Goal: Task Accomplishment & Management: Use online tool/utility

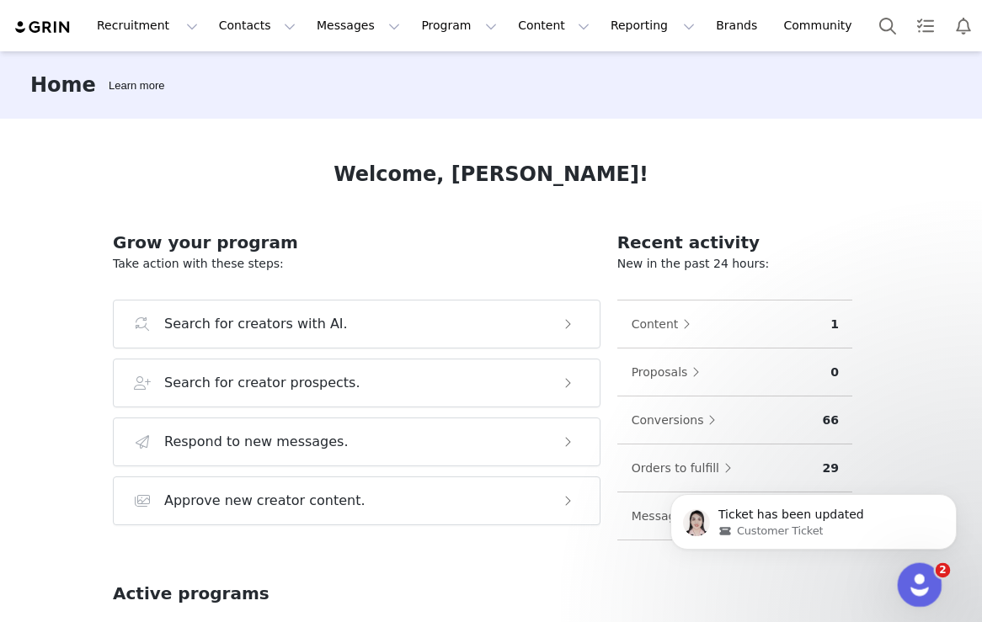
click at [909, 571] on div "Open Intercom Messenger" at bounding box center [917, 583] width 56 height 56
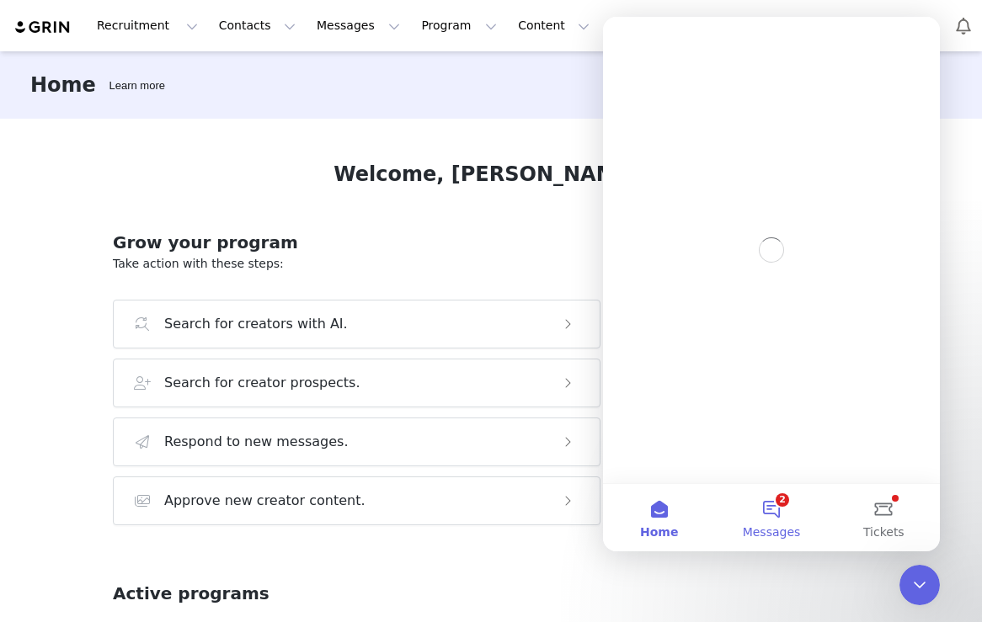
click at [766, 526] on span "Messages" at bounding box center [772, 532] width 58 height 12
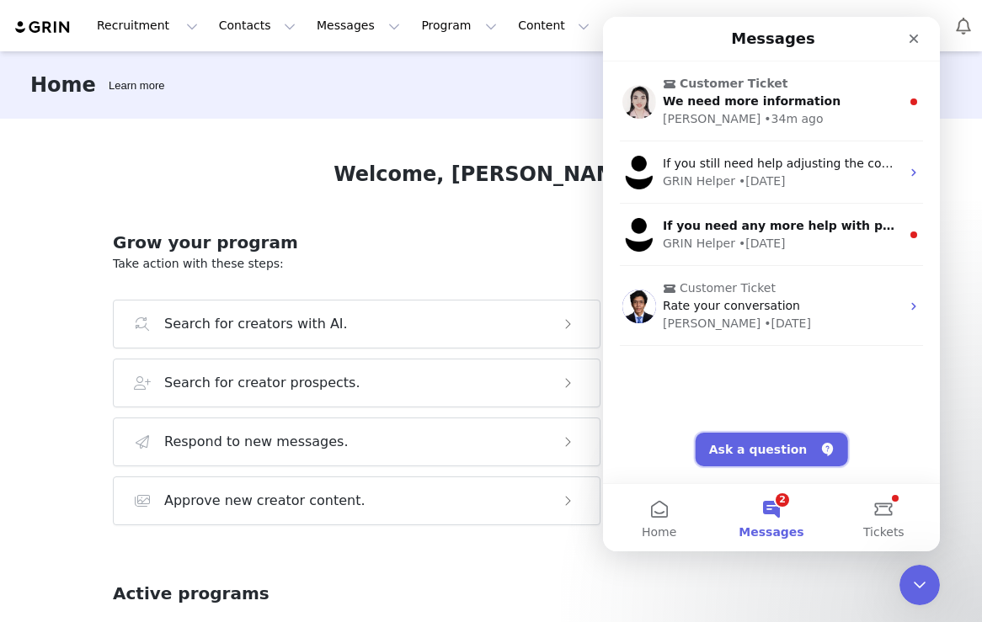
click at [741, 449] on button "Ask a question" at bounding box center [772, 450] width 152 height 34
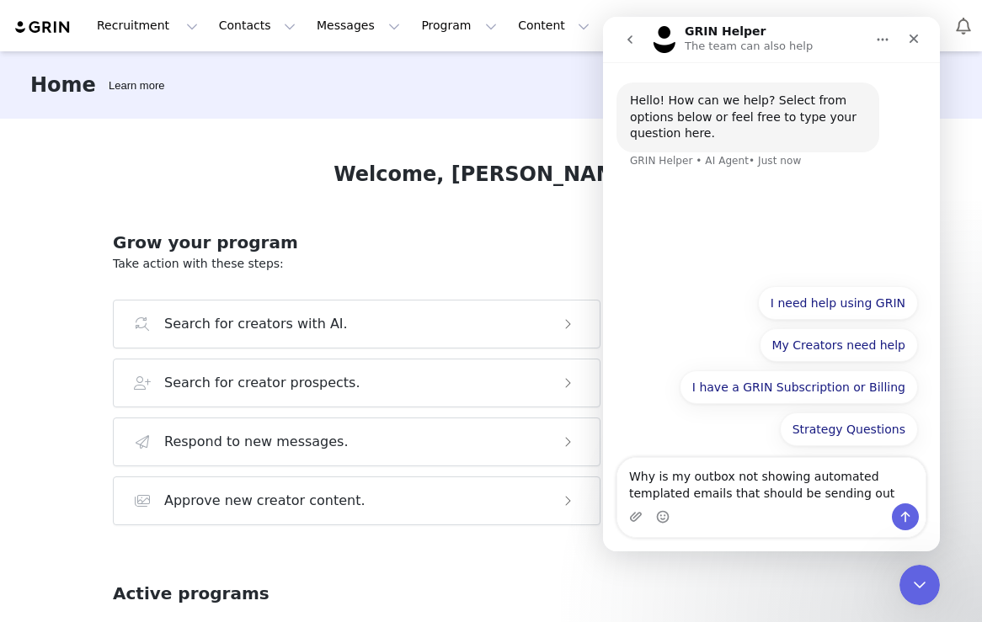
type textarea "Why is my outbox not showing automated templated emails that should be sending …"
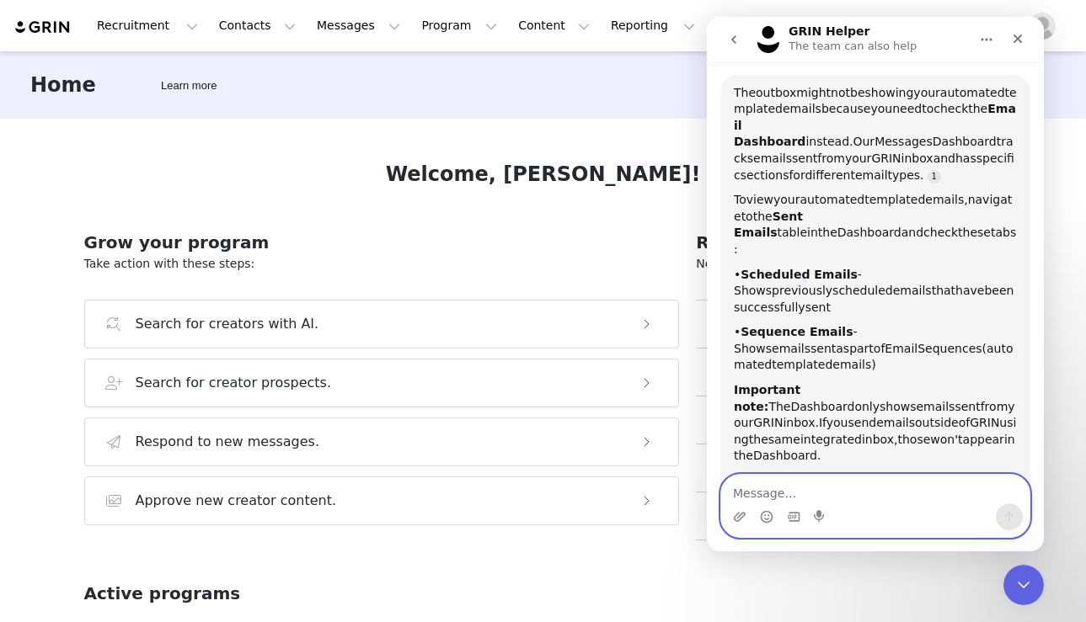
scroll to position [180, 0]
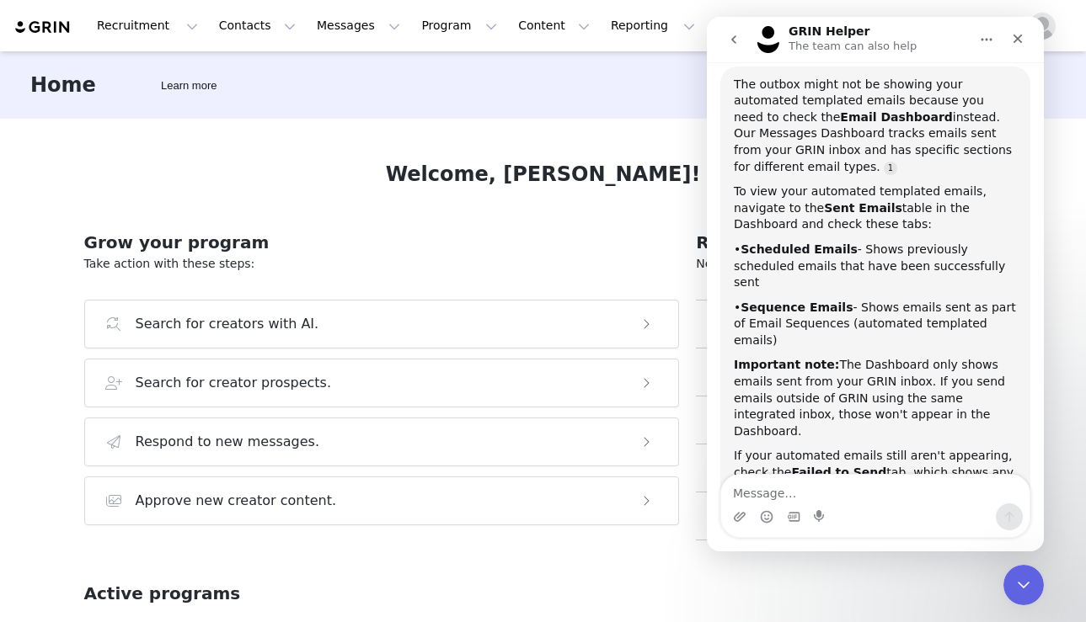
click at [835, 258] on div "• Scheduled Emails - Shows previously scheduled emails that have been successfu…" at bounding box center [875, 267] width 283 height 50
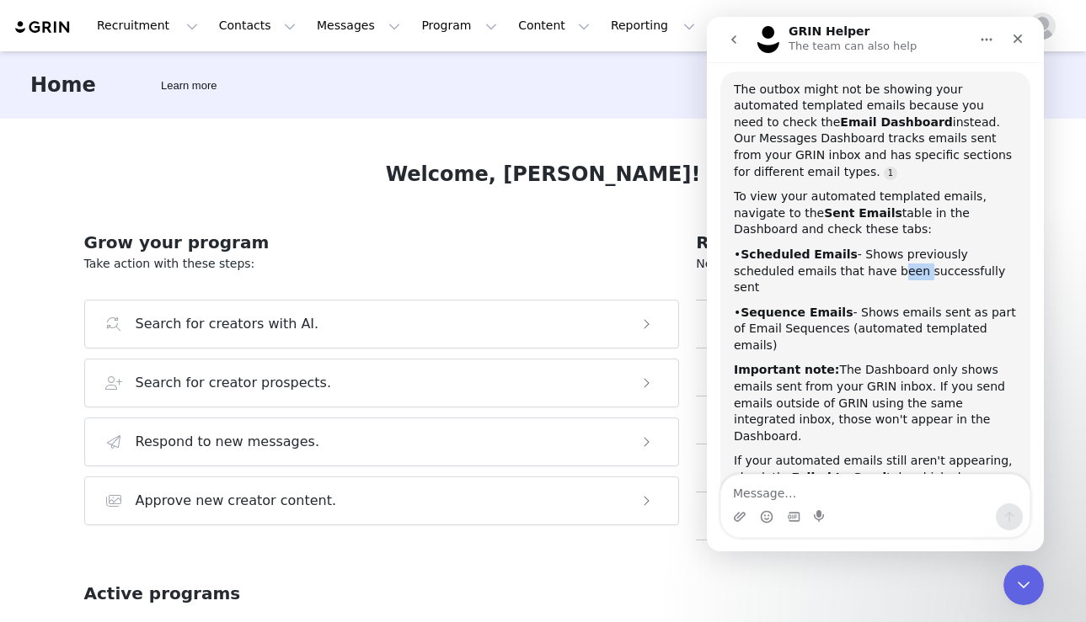
click at [835, 258] on div "• Scheduled Emails - Shows previously scheduled emails that have been successfu…" at bounding box center [875, 272] width 283 height 50
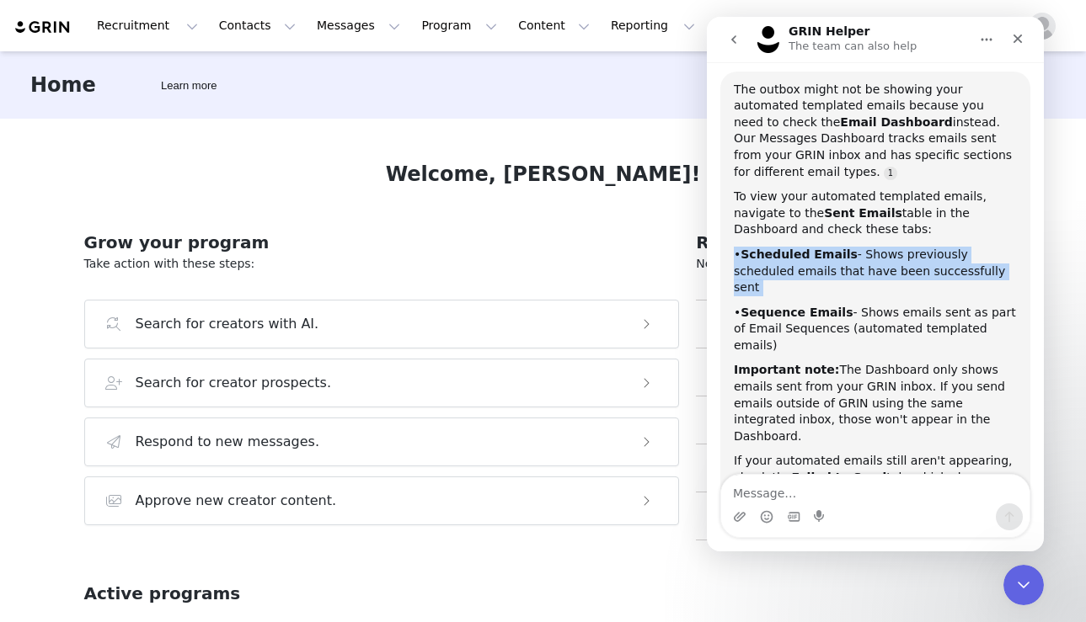
click at [835, 258] on div "• Scheduled Emails - Shows previously scheduled emails that have been successfu…" at bounding box center [875, 272] width 283 height 50
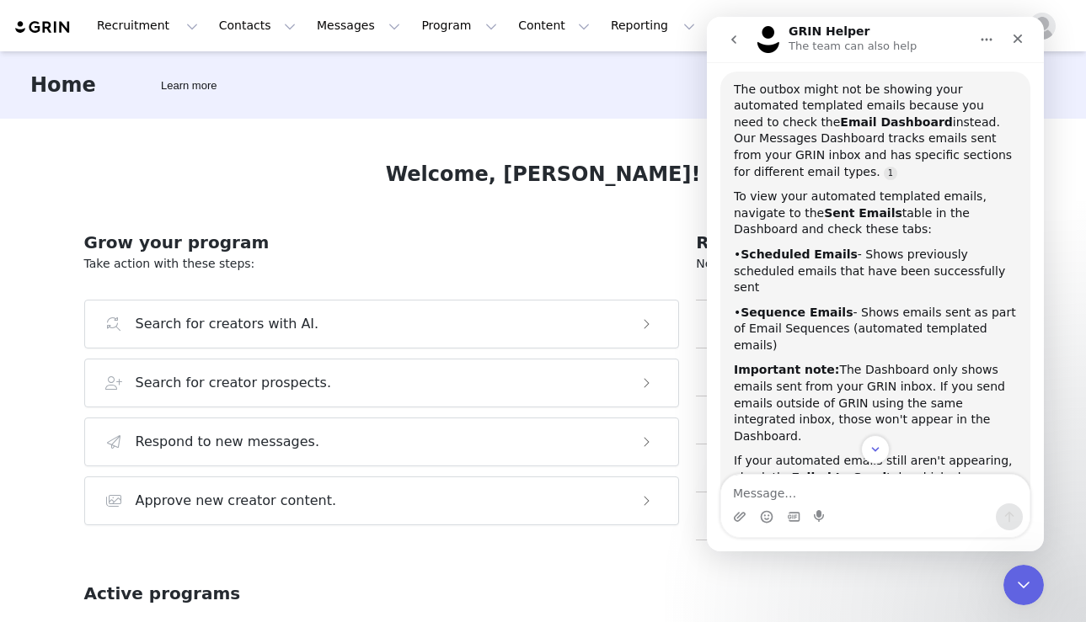
click at [837, 305] on div "• Sequence Emails - Shows emails sent as part of Email Sequences (automated tem…" at bounding box center [875, 330] width 283 height 50
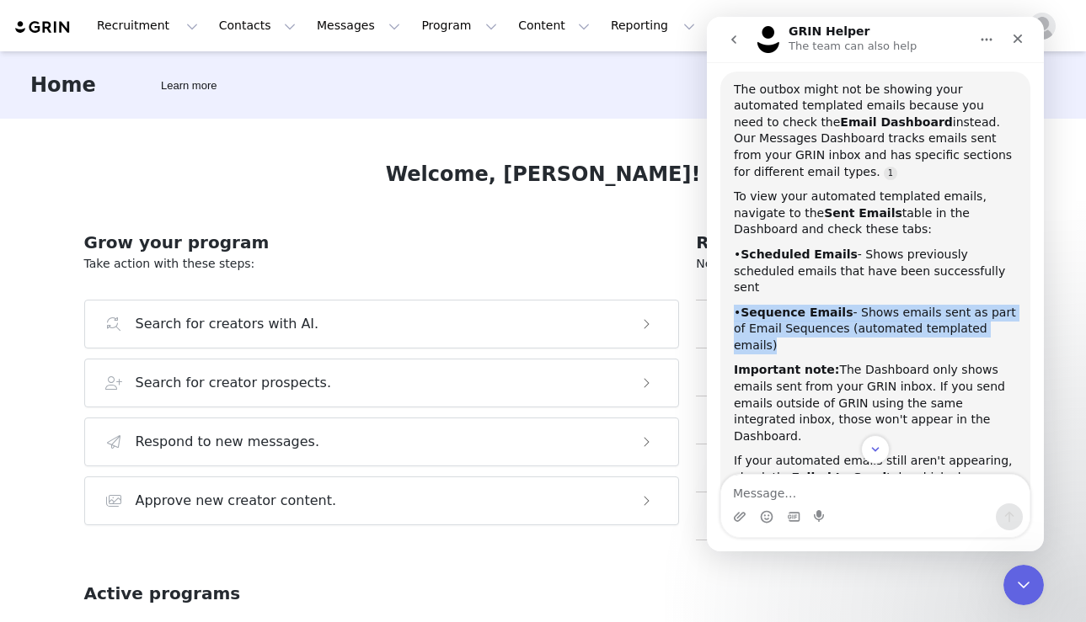
click at [837, 305] on div "• Sequence Emails - Shows emails sent as part of Email Sequences (automated tem…" at bounding box center [875, 330] width 283 height 50
click at [806, 305] on div "• Sequence Emails - Shows emails sent as part of Email Sequences (automated tem…" at bounding box center [875, 330] width 283 height 50
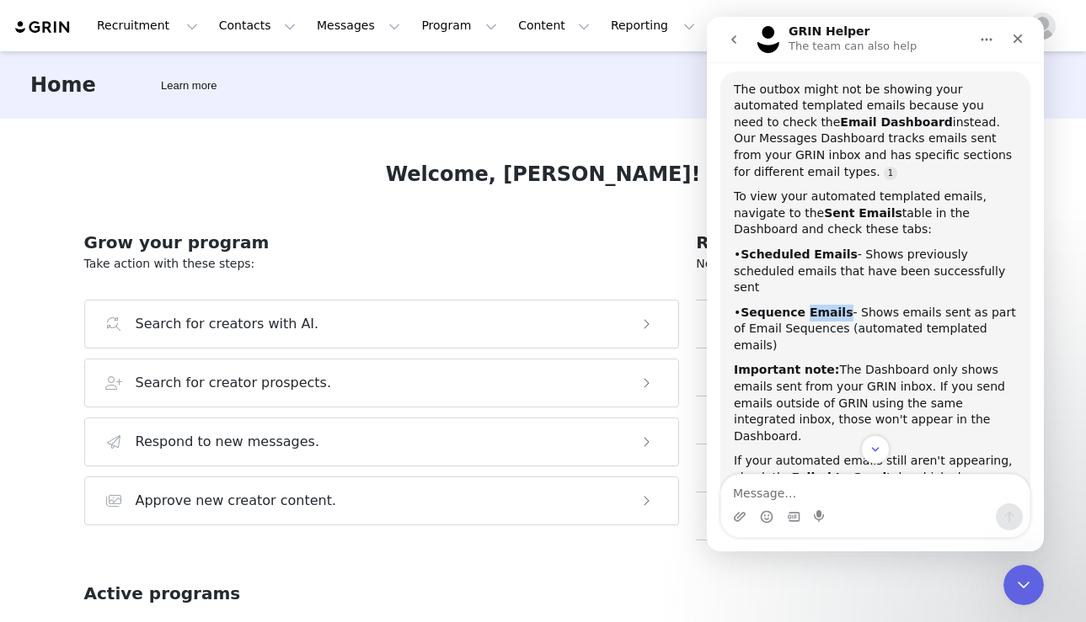
click at [806, 305] on div "• Sequence Emails - Shows emails sent as part of Email Sequences (automated tem…" at bounding box center [875, 330] width 283 height 50
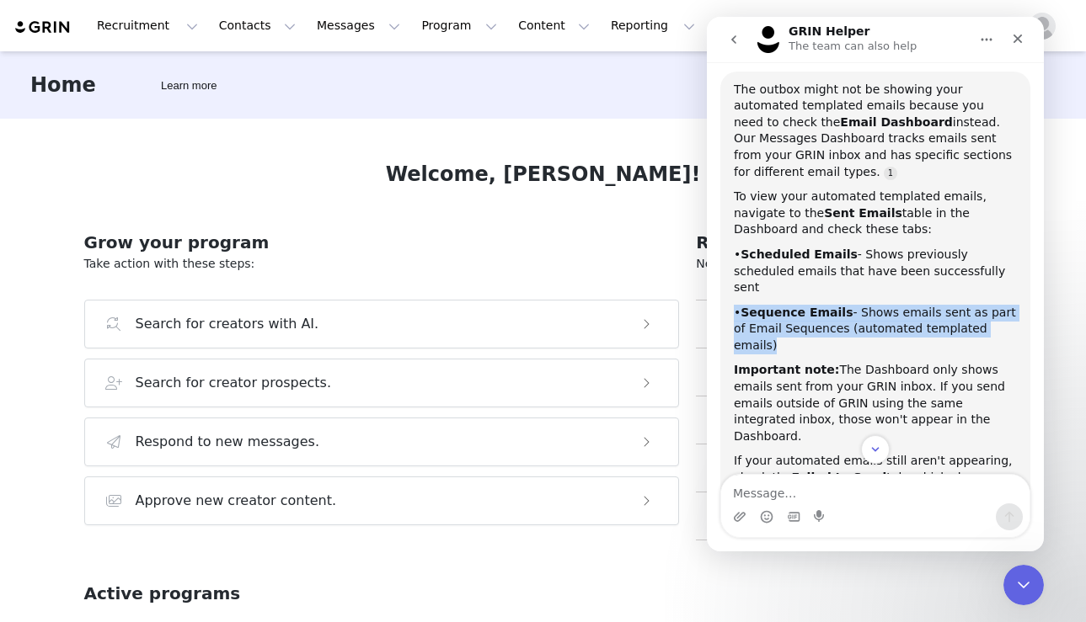
click at [806, 305] on div "• Sequence Emails - Shows emails sent as part of Email Sequences (automated tem…" at bounding box center [875, 330] width 283 height 50
click at [854, 307] on div "• Sequence Emails - Shows emails sent as part of Email Sequences (automated tem…" at bounding box center [875, 330] width 283 height 50
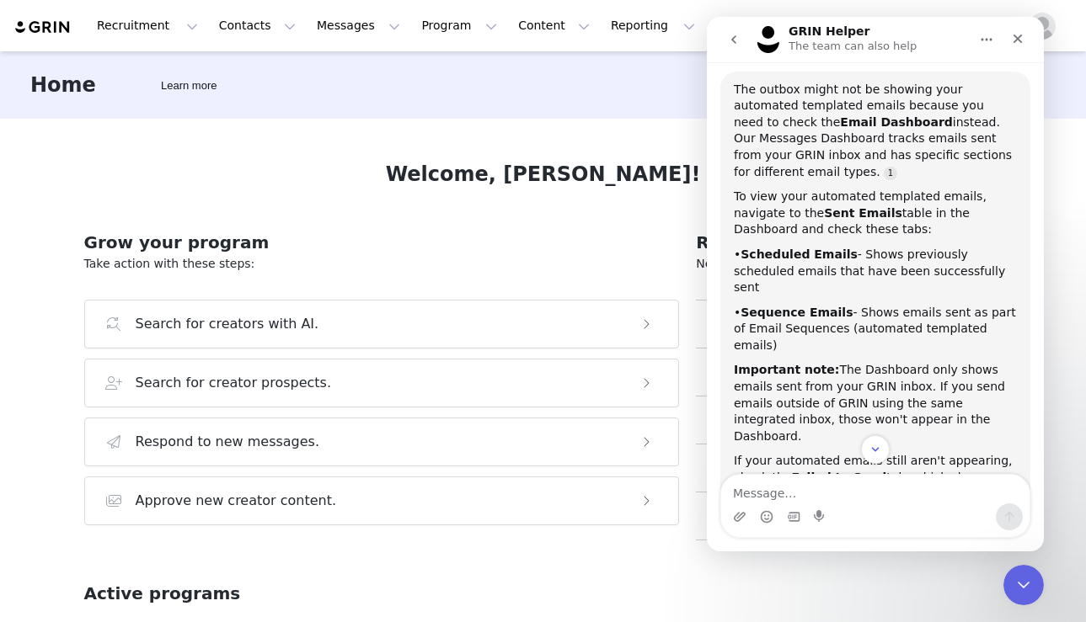
scroll to position [191, 0]
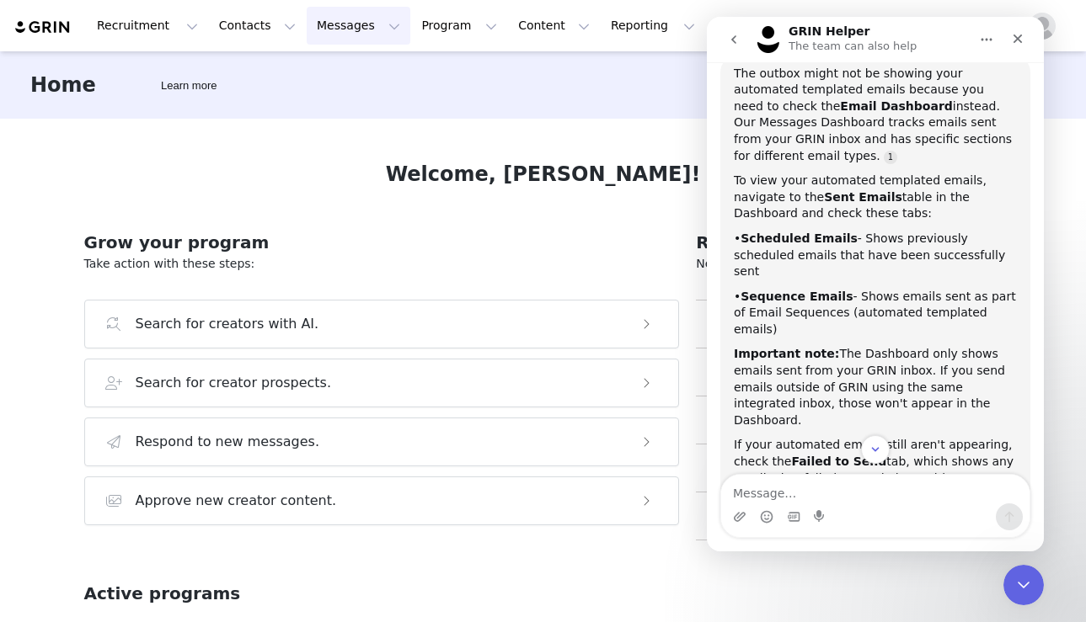
click at [331, 24] on button "Messages Messages" at bounding box center [359, 26] width 104 height 38
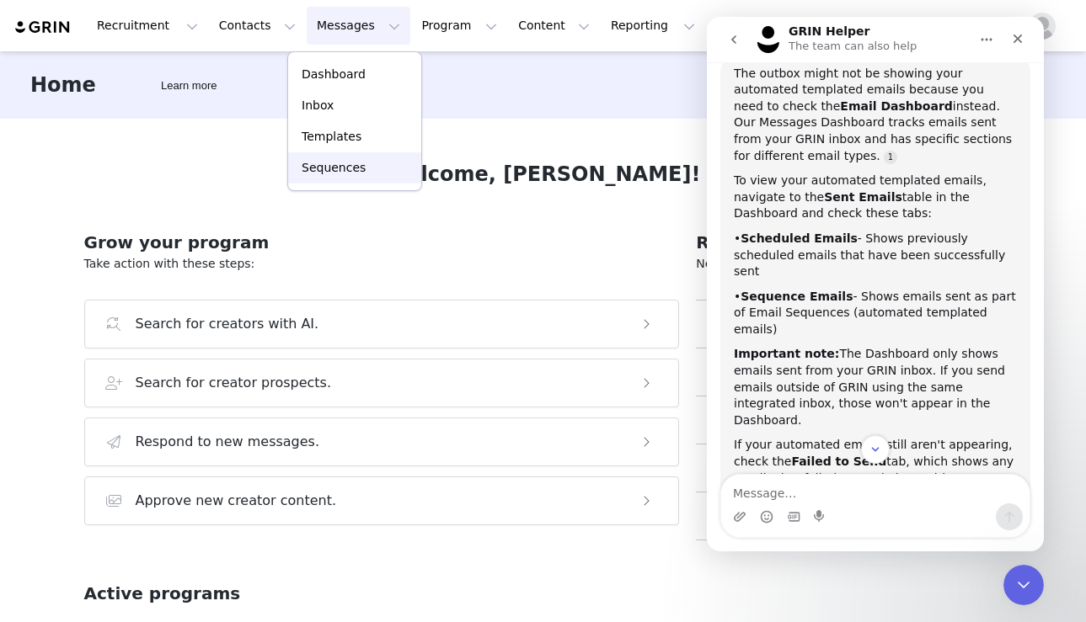
click at [314, 168] on p "Sequences" at bounding box center [334, 168] width 64 height 18
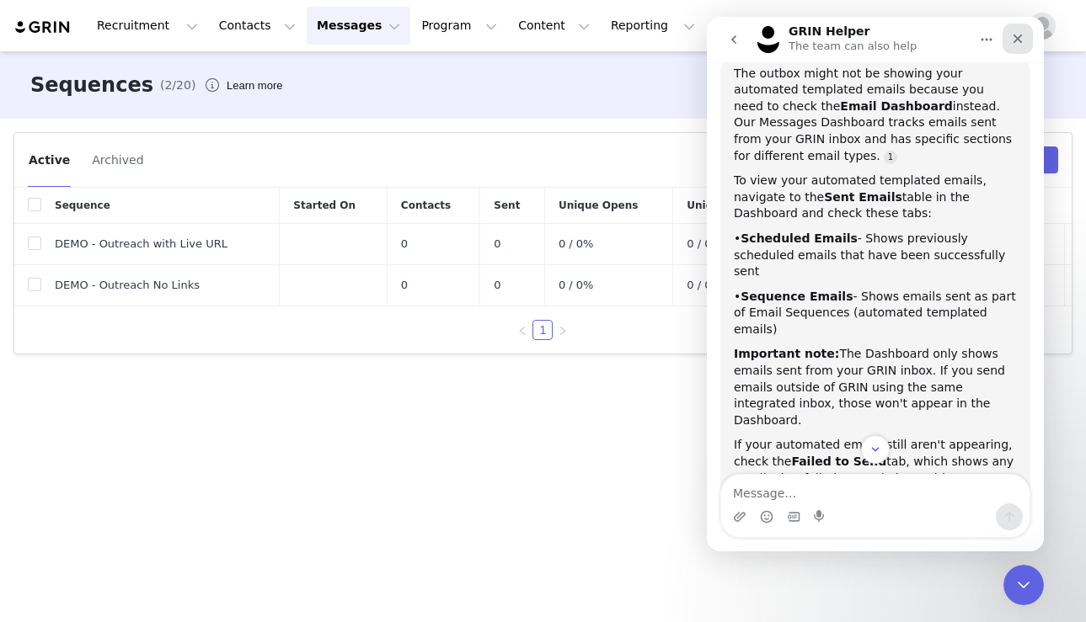
click at [981, 48] on div "Close" at bounding box center [1017, 39] width 30 height 30
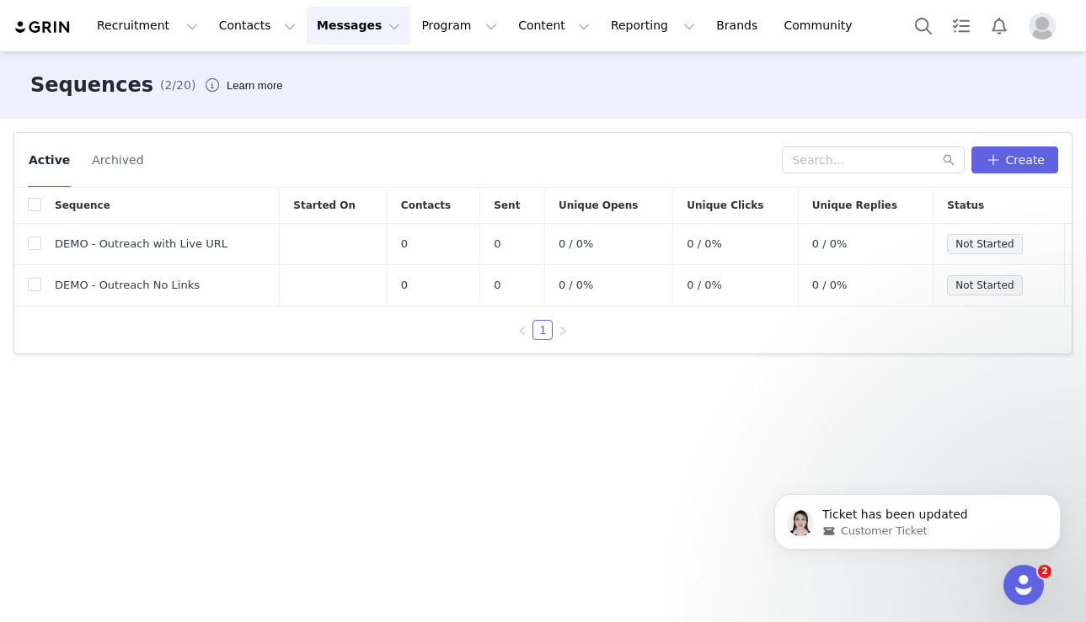
click at [345, 19] on button "Messages Messages" at bounding box center [359, 26] width 104 height 38
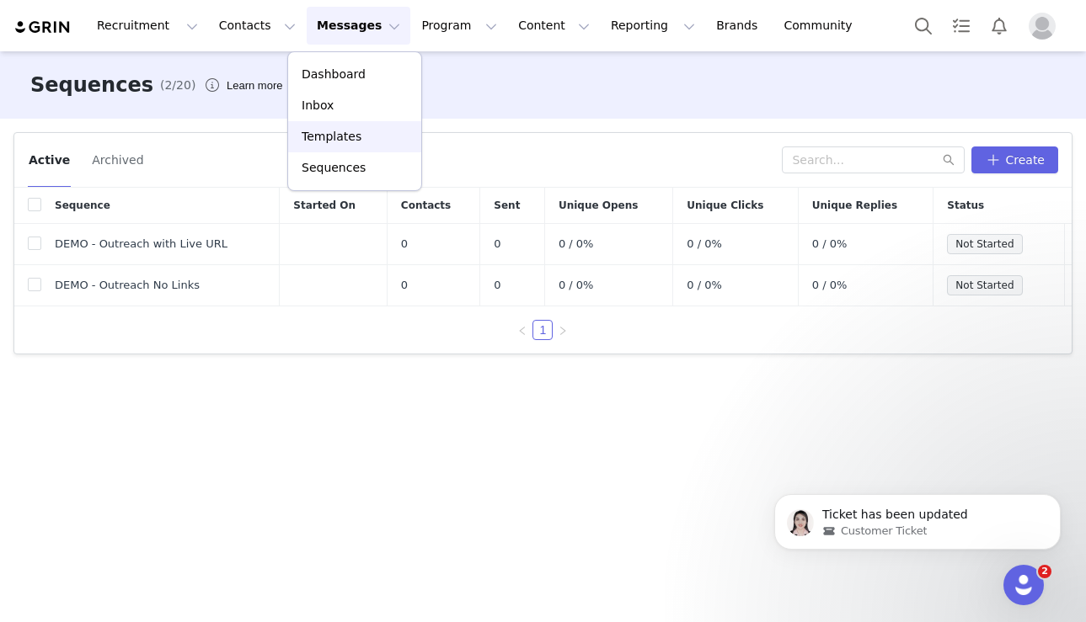
click at [334, 136] on p "Templates" at bounding box center [332, 137] width 60 height 18
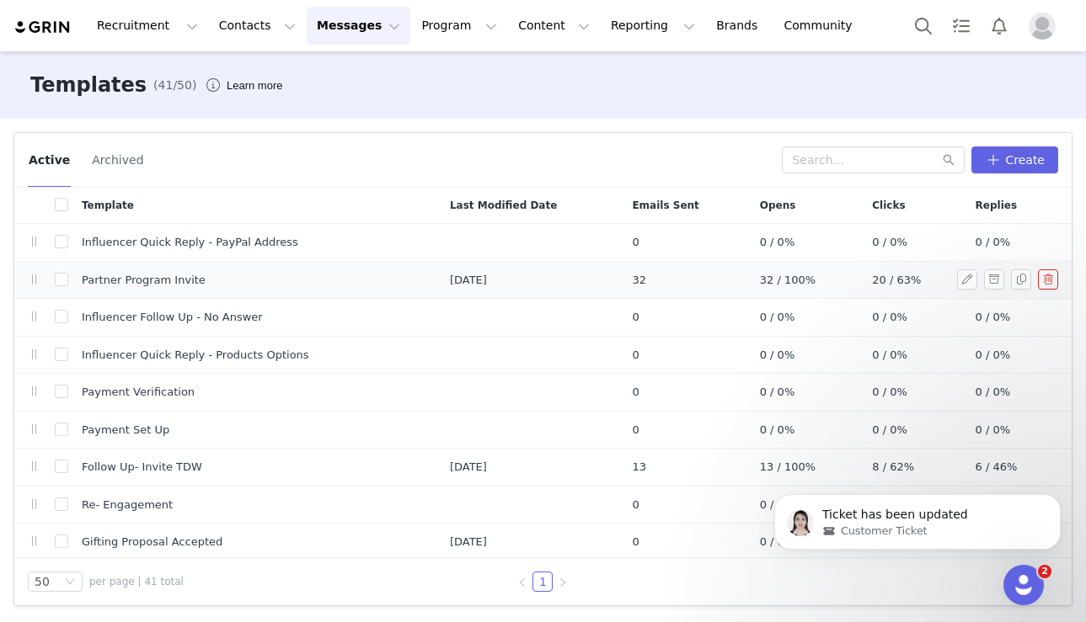
click at [879, 281] on span "20 / 63%" at bounding box center [896, 280] width 49 height 17
click at [91, 281] on span "Partner Program Invite" at bounding box center [144, 280] width 124 height 17
click at [126, 275] on span "Partner Program Invite" at bounding box center [144, 280] width 124 height 17
click at [972, 279] on button "button" at bounding box center [967, 280] width 20 height 20
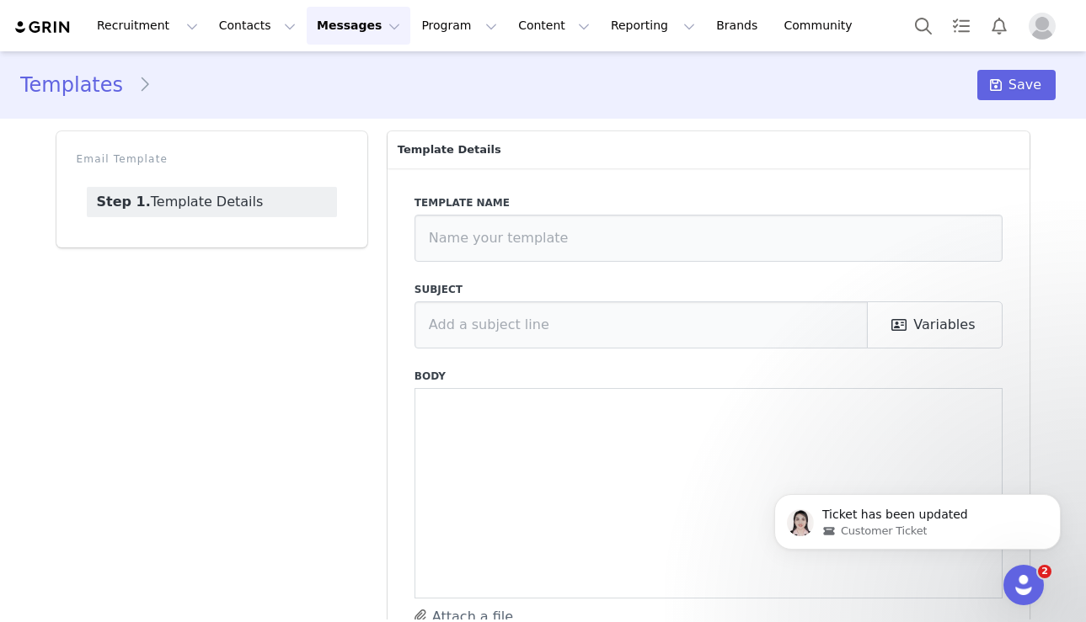
type input "Partner Program Invite"
type input "You’re Invited: [PERSON_NAME] Wellness Partner Program"
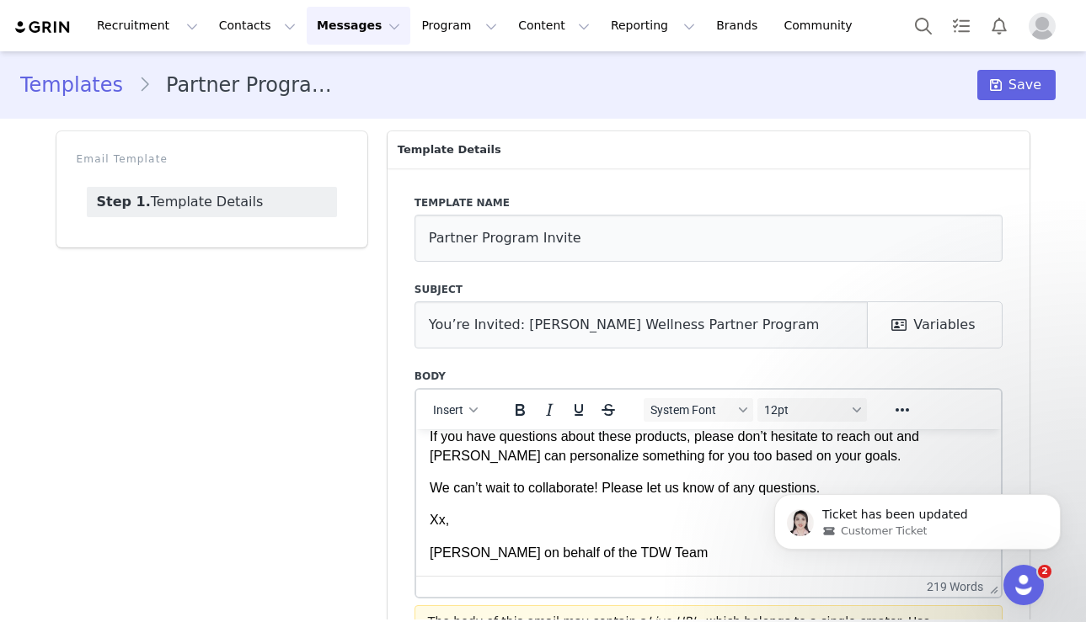
click at [90, 79] on link "Templates" at bounding box center [79, 85] width 118 height 30
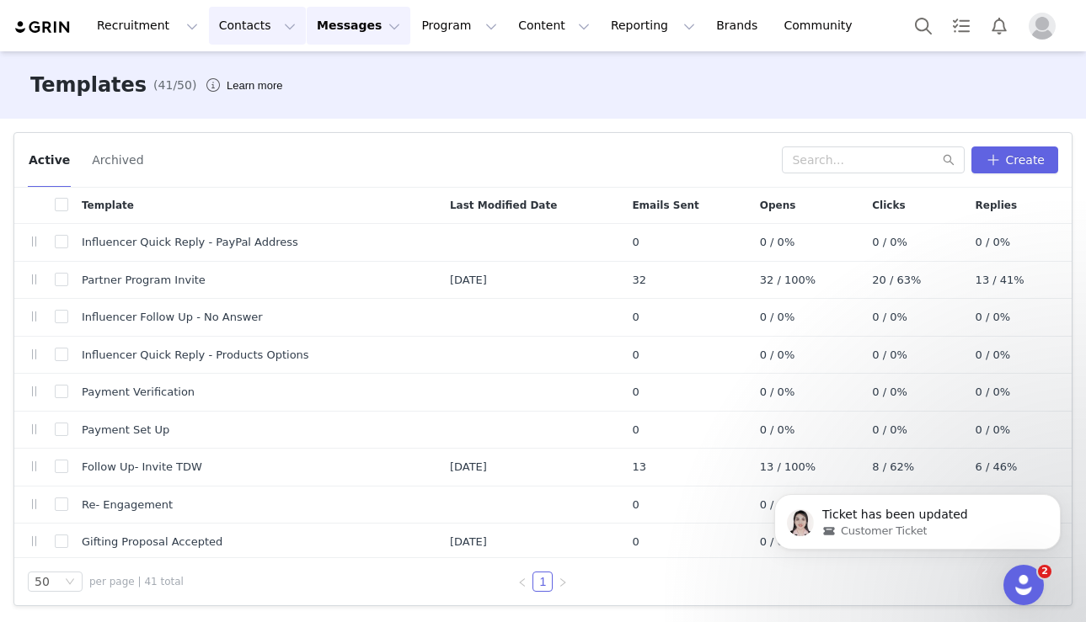
click at [247, 18] on button "Contacts Contacts" at bounding box center [257, 26] width 97 height 38
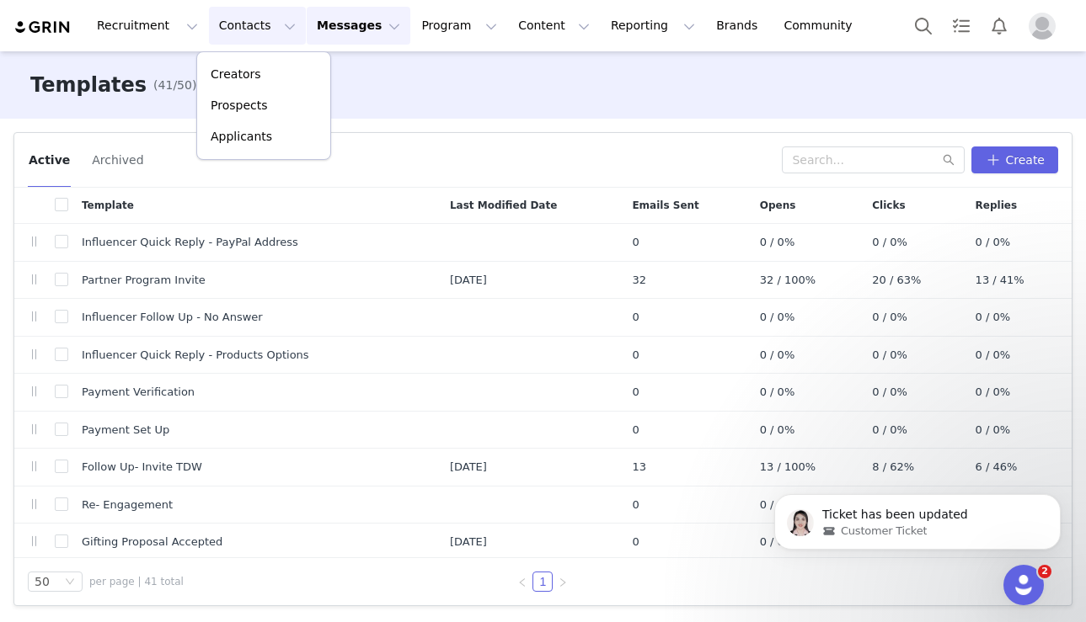
click at [363, 23] on button "Messages Messages" at bounding box center [359, 26] width 104 height 38
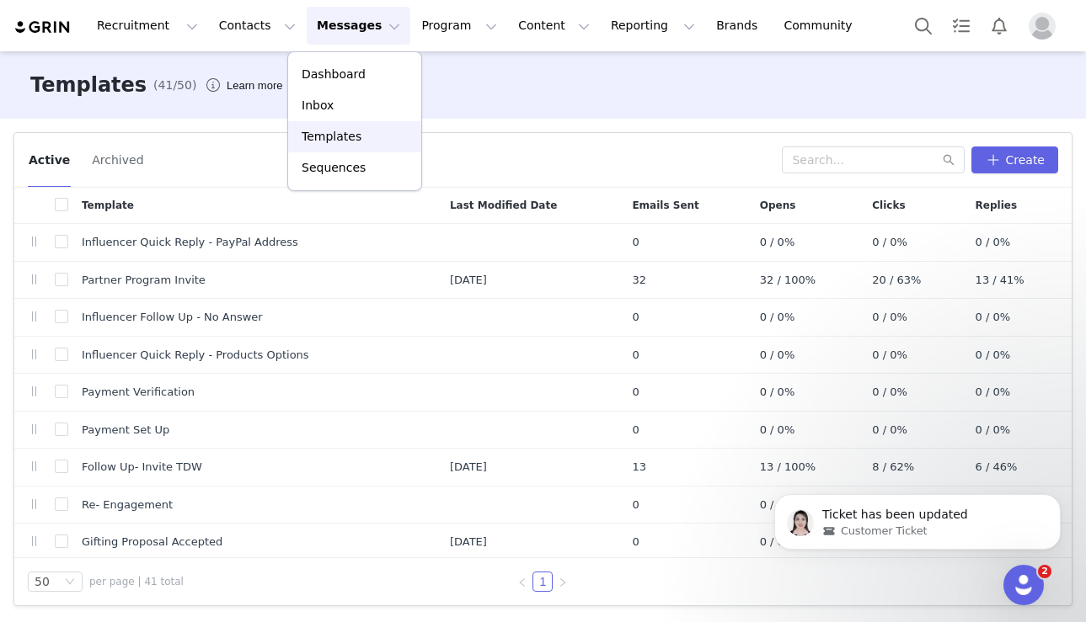
click at [329, 145] on p "Templates" at bounding box center [332, 137] width 60 height 18
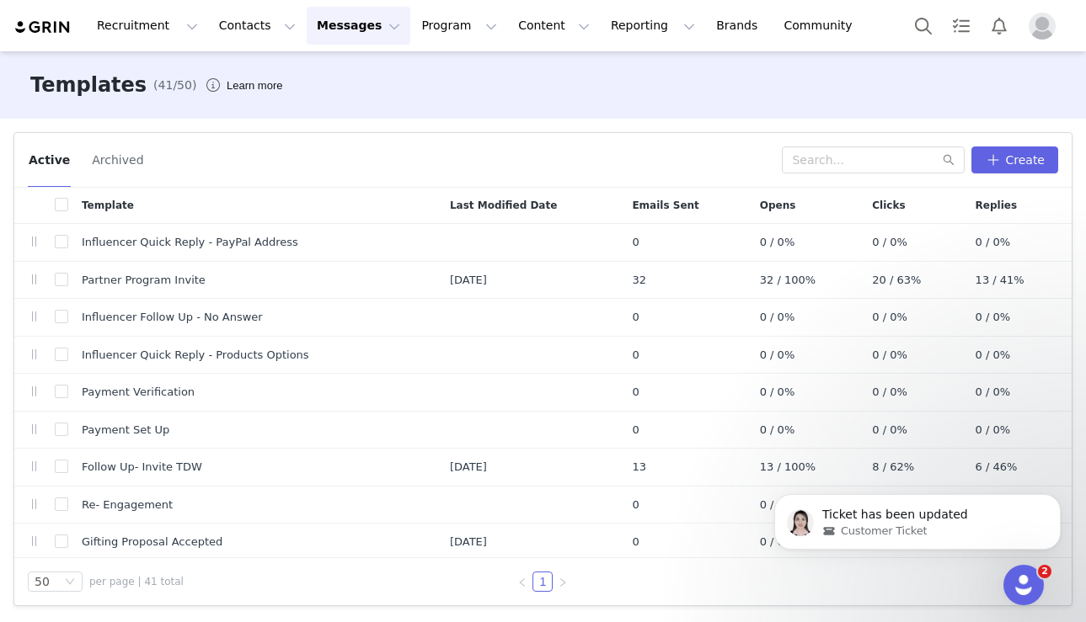
click at [328, 21] on button "Messages Messages" at bounding box center [359, 26] width 104 height 38
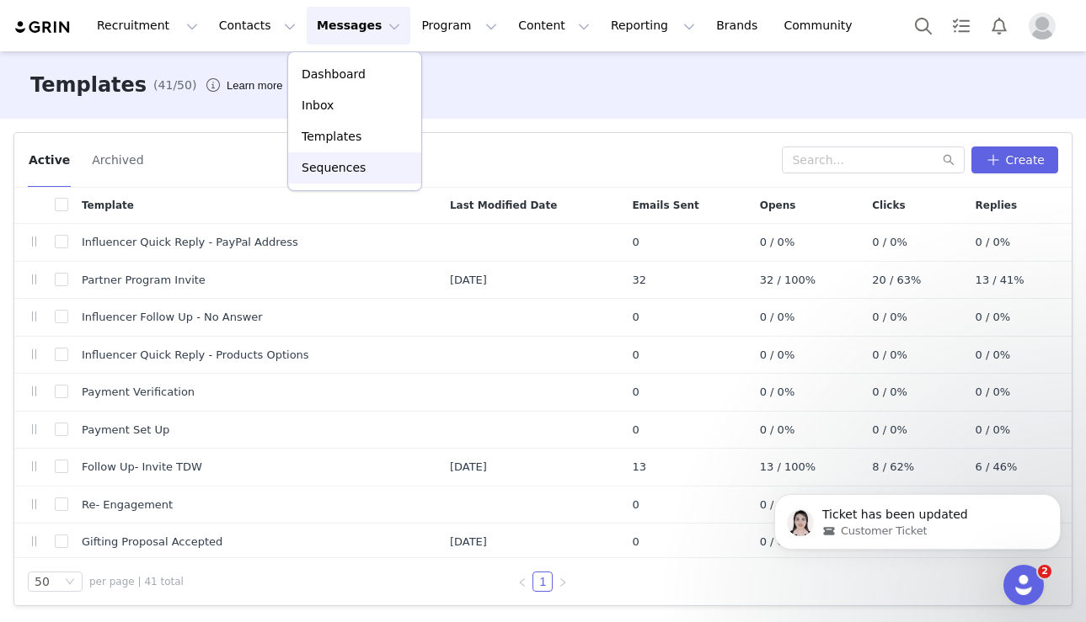
click at [322, 180] on link "Sequences" at bounding box center [354, 167] width 133 height 31
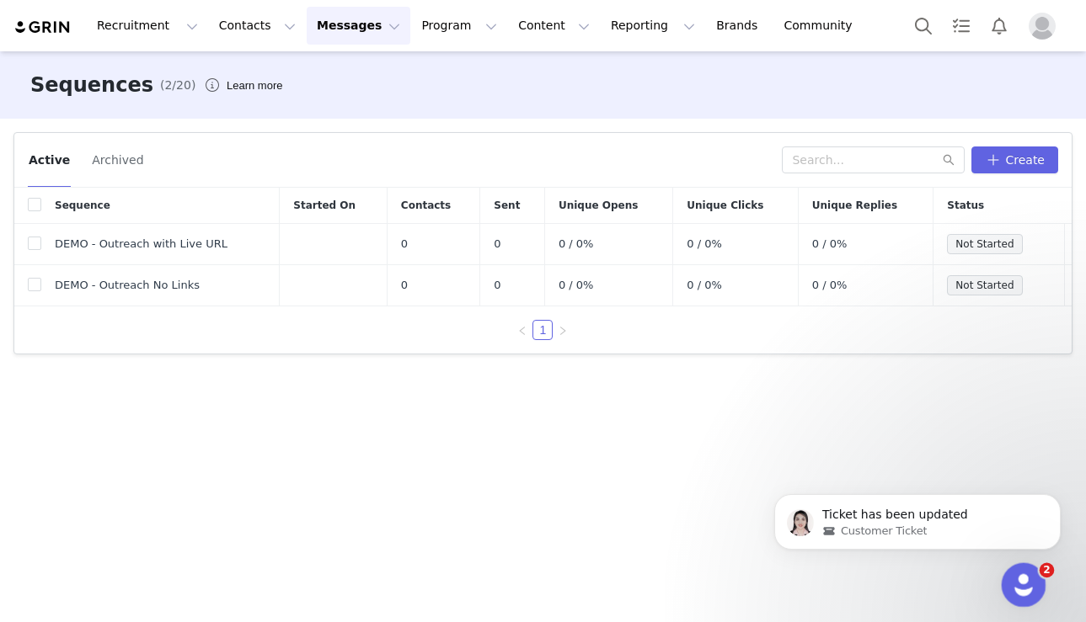
click at [981, 573] on div "2" at bounding box center [1024, 586] width 45 height 45
click at [981, 580] on icon "Open Intercom Messenger" at bounding box center [1021, 583] width 28 height 28
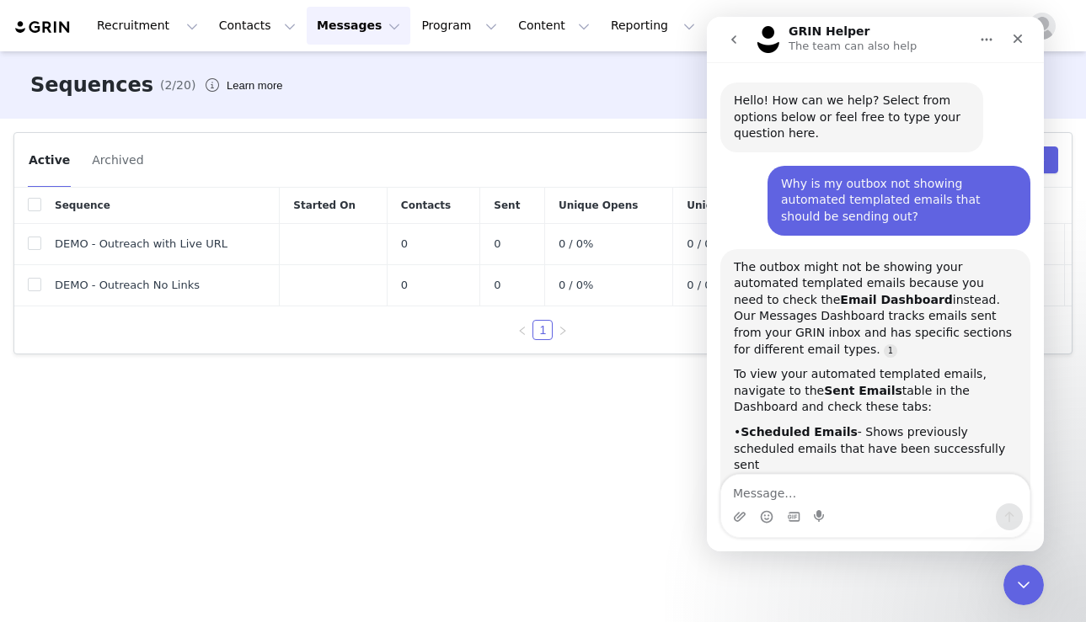
scroll to position [250, 0]
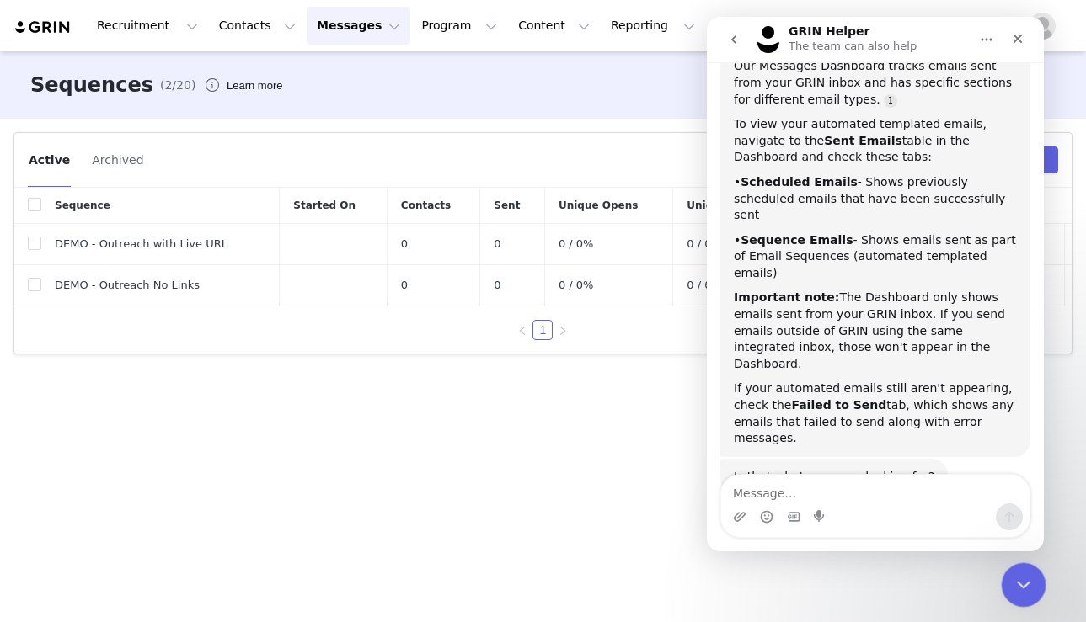
click at [981, 577] on icon "Close Intercom Messenger" at bounding box center [1021, 583] width 20 height 20
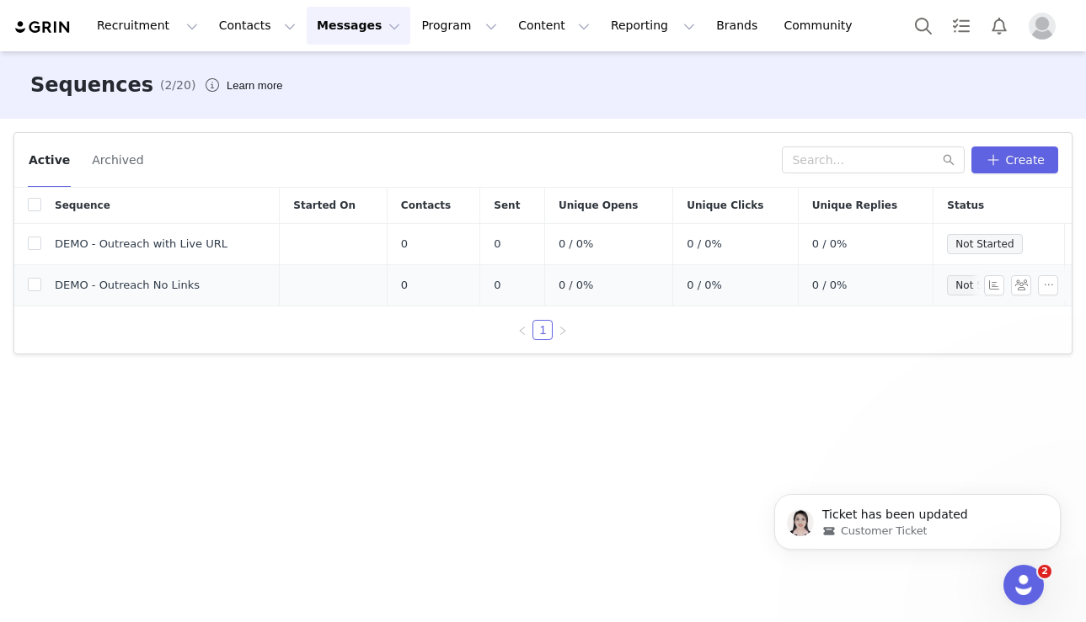
scroll to position [0, 0]
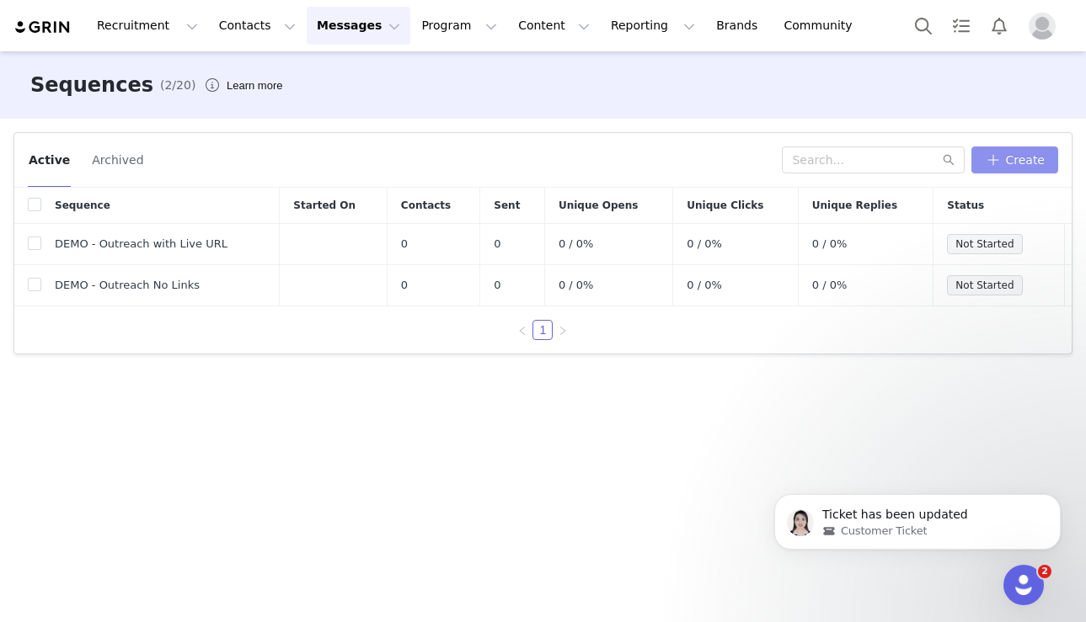
click at [981, 166] on button "Create" at bounding box center [1014, 160] width 87 height 27
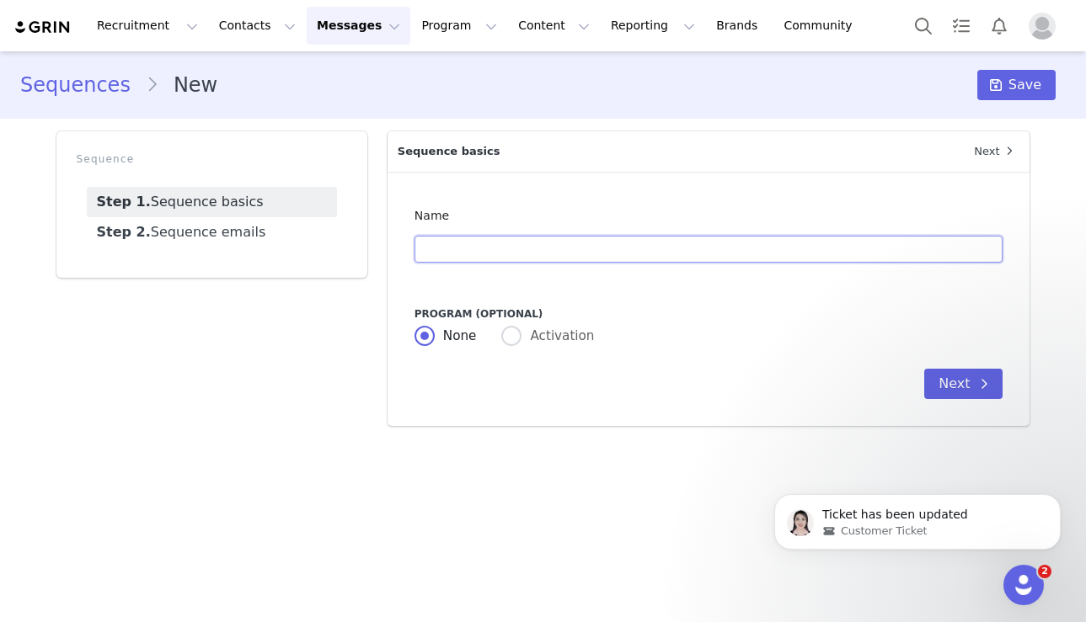
click at [484, 262] on div at bounding box center [708, 249] width 589 height 34
click at [254, 243] on link "Step 2. Sequence emails" at bounding box center [212, 232] width 250 height 30
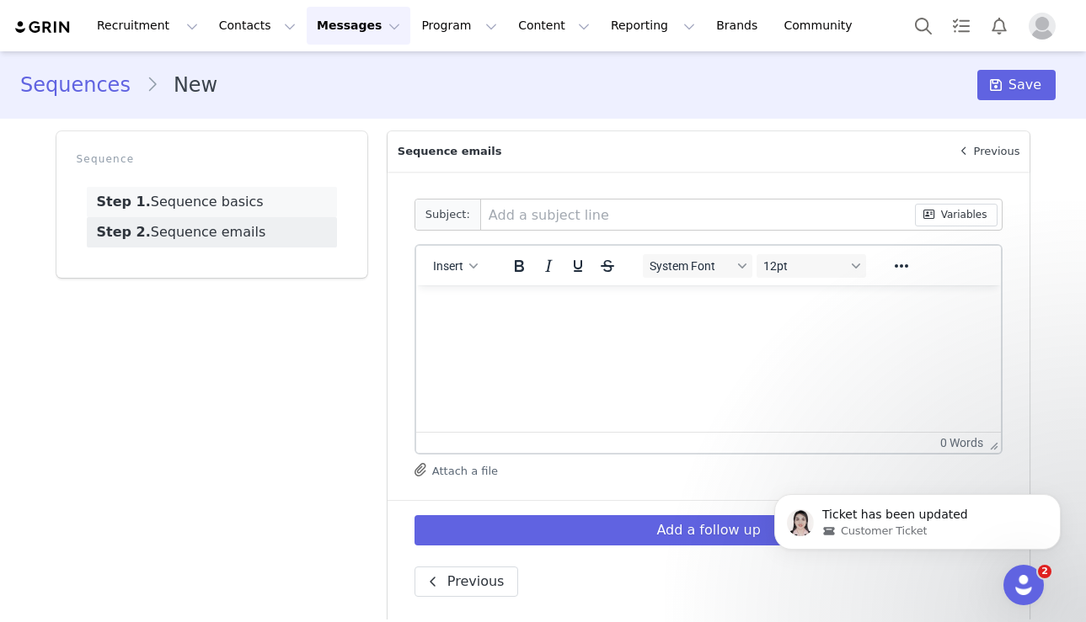
click at [263, 203] on link "Step 1. Sequence basics" at bounding box center [212, 202] width 250 height 30
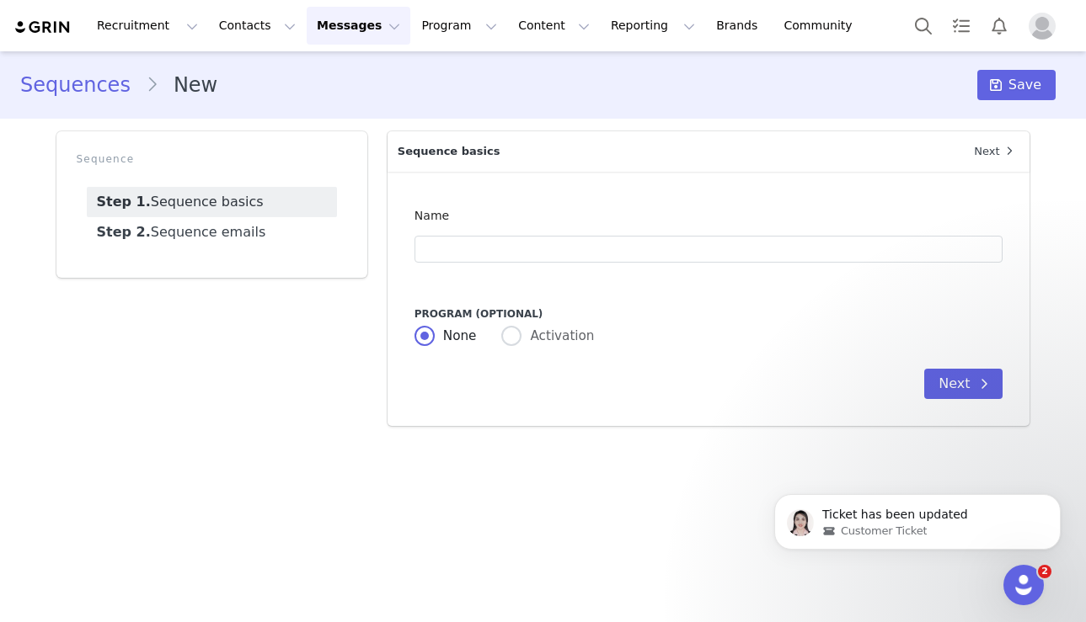
click at [532, 232] on div at bounding box center [708, 249] width 589 height 34
click at [528, 254] on input "text" at bounding box center [708, 249] width 589 height 27
click at [599, 259] on input "text" at bounding box center [708, 249] width 589 height 27
click at [513, 345] on span at bounding box center [511, 336] width 20 height 20
click at [513, 345] on input "Activation" at bounding box center [511, 337] width 20 height 22
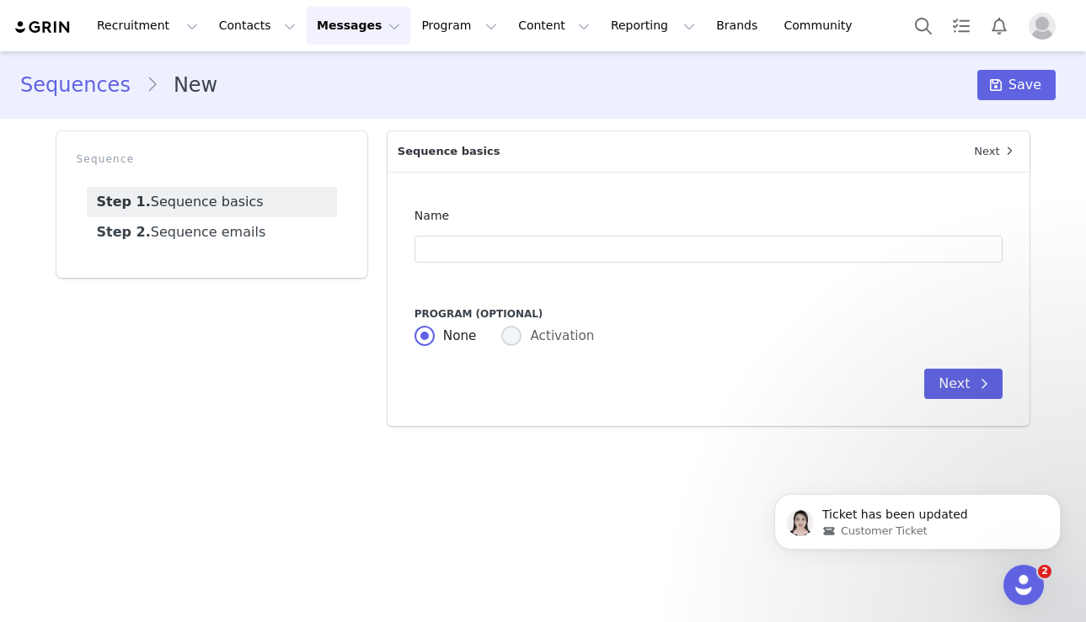
radio input "true"
radio input "false"
radio input "true"
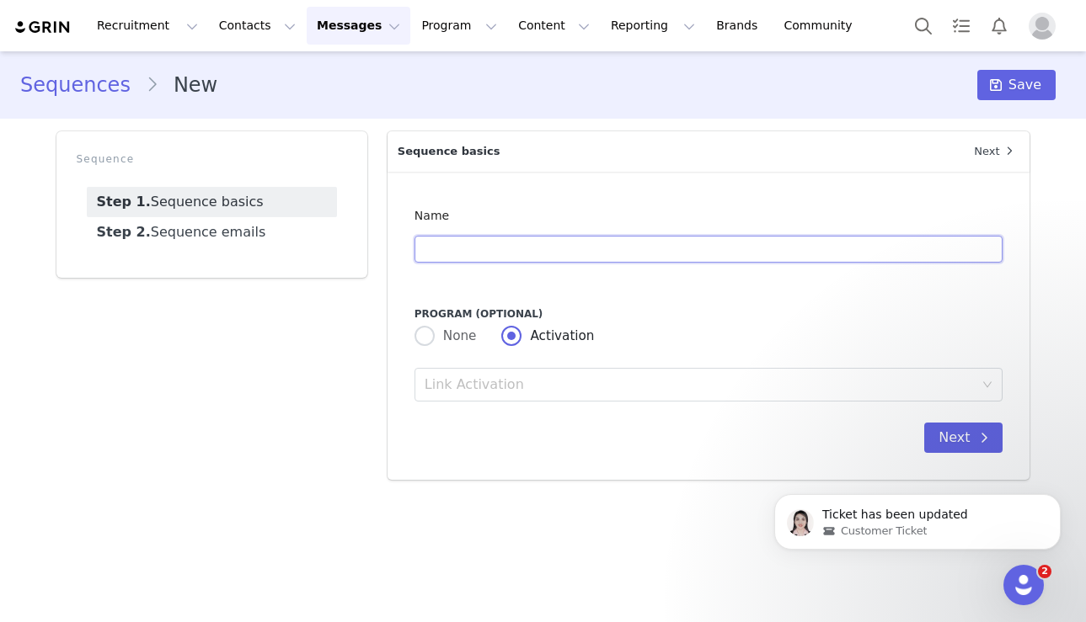
click at [505, 259] on input "text" at bounding box center [708, 249] width 589 height 27
click at [551, 387] on div "CreatorCommerce Test" at bounding box center [502, 385] width 154 height 32
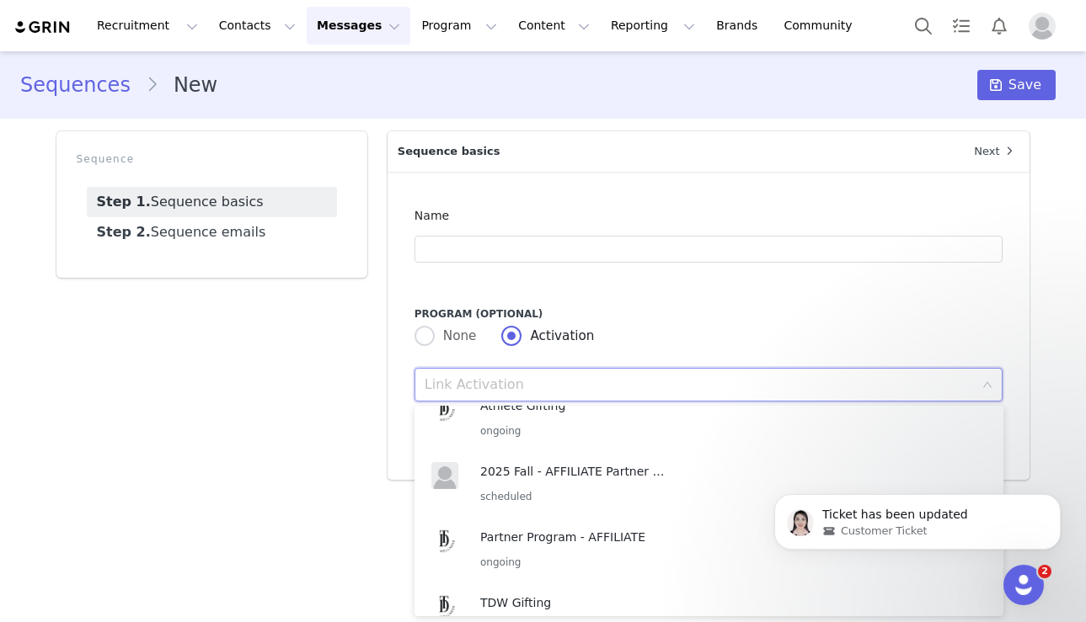
scroll to position [301, 0]
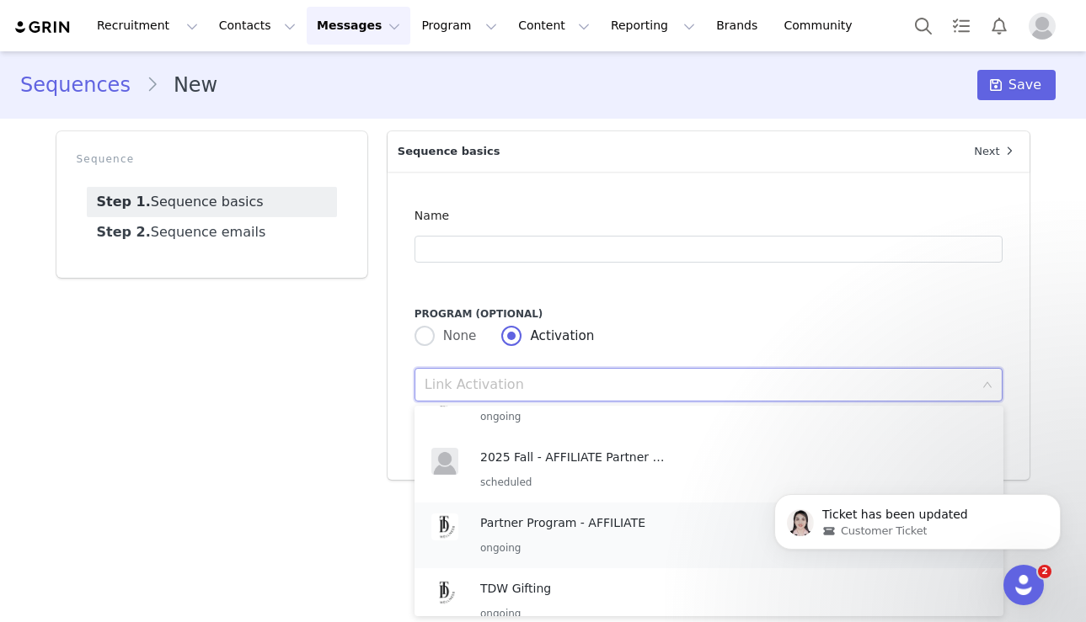
click at [553, 526] on p "Partner Program - AFFILIATE" at bounding box center [572, 523] width 185 height 19
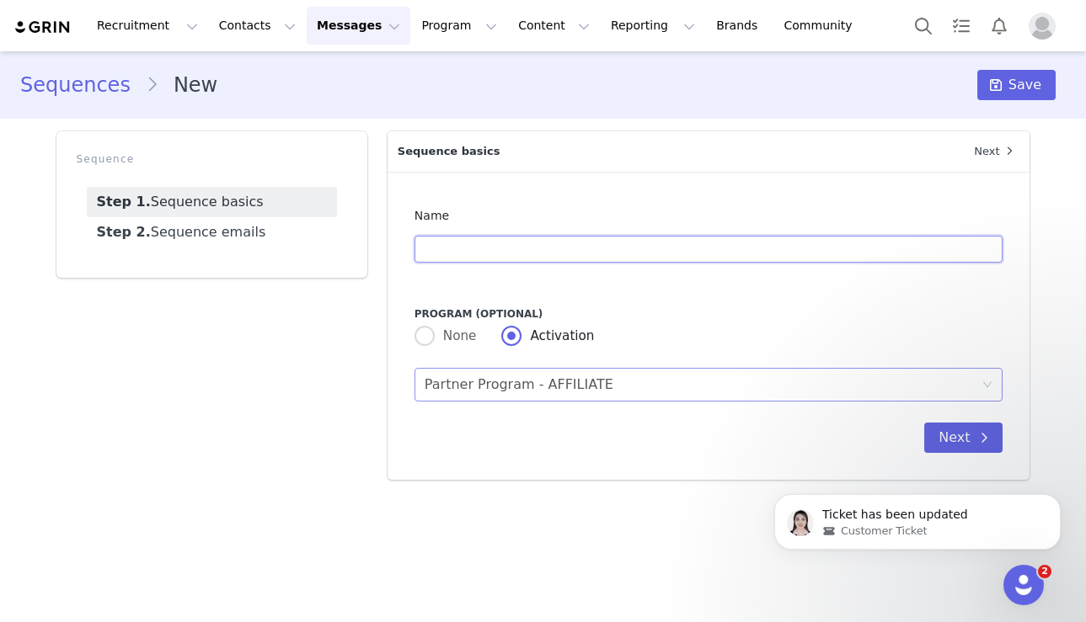
click at [498, 245] on input "text" at bounding box center [708, 249] width 589 height 27
type input "Acceptance Sequence"
click at [953, 437] on button "Next" at bounding box center [963, 438] width 78 height 30
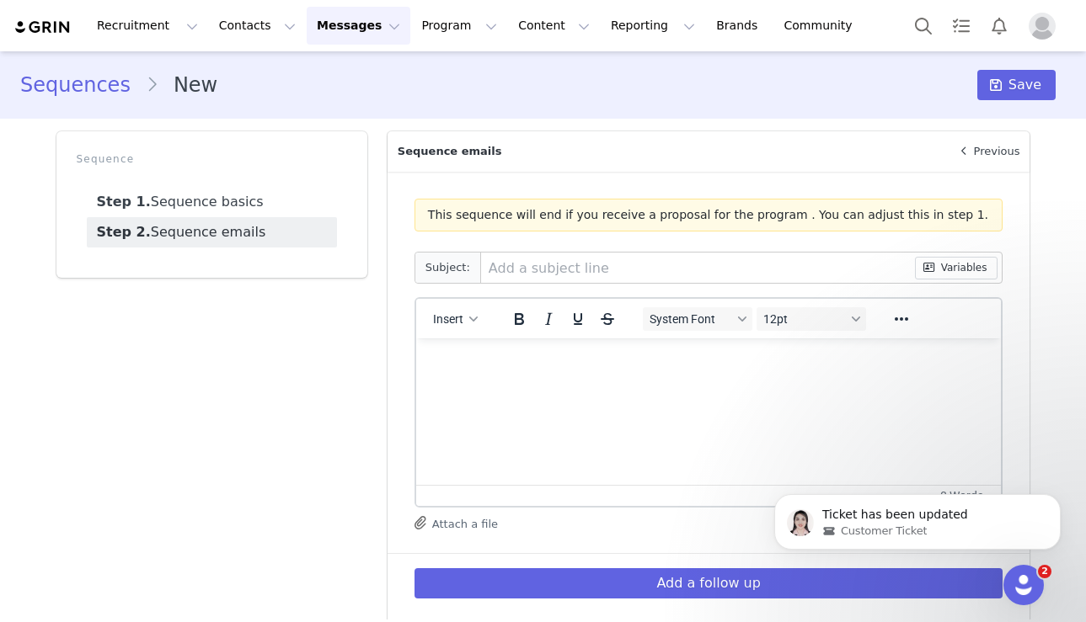
click at [554, 270] on input "text" at bounding box center [698, 268] width 434 height 30
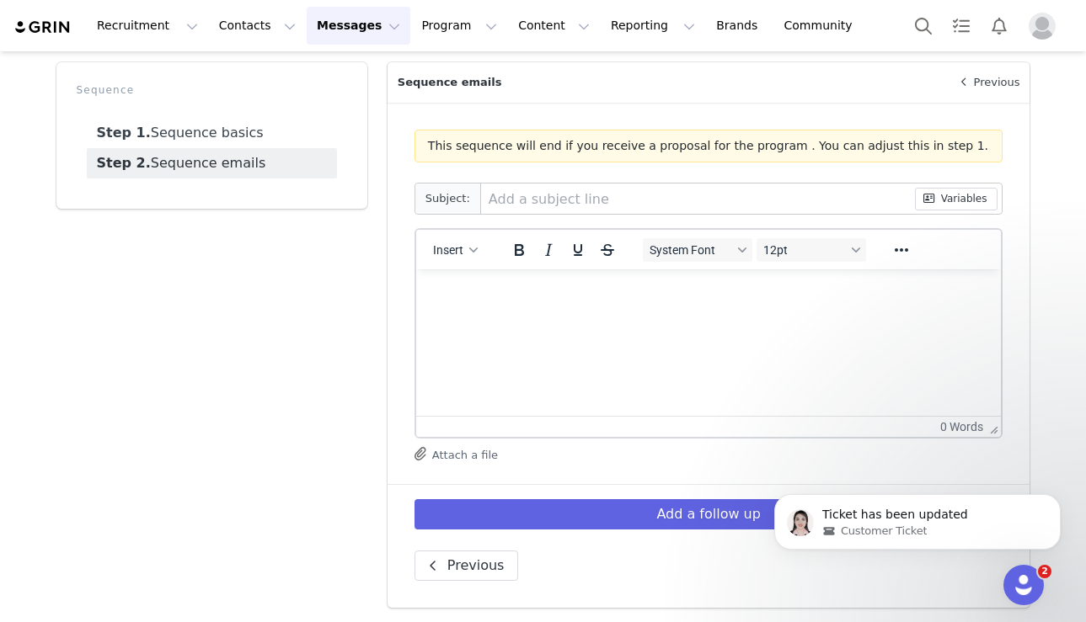
scroll to position [0, 0]
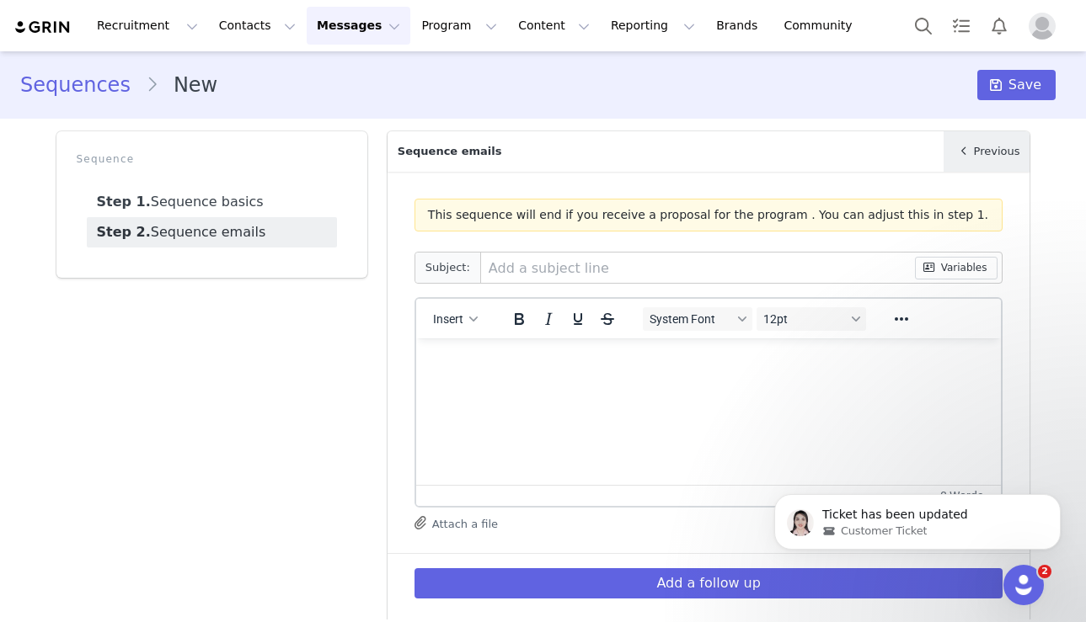
click at [981, 161] on link "Previous" at bounding box center [986, 151] width 87 height 40
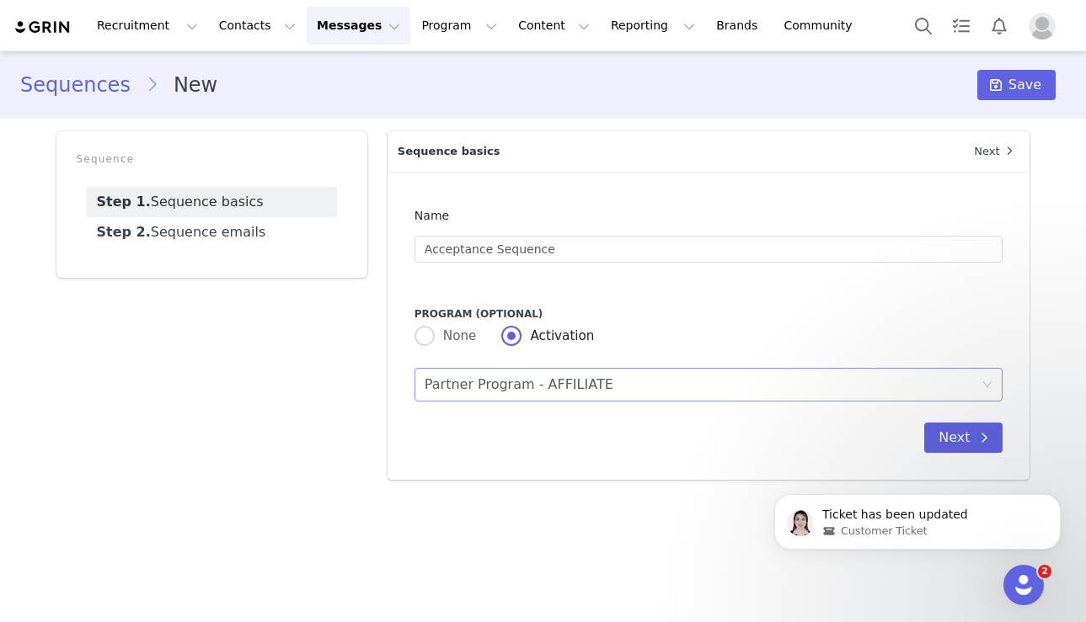
click at [981, 161] on link "Next" at bounding box center [997, 151] width 66 height 40
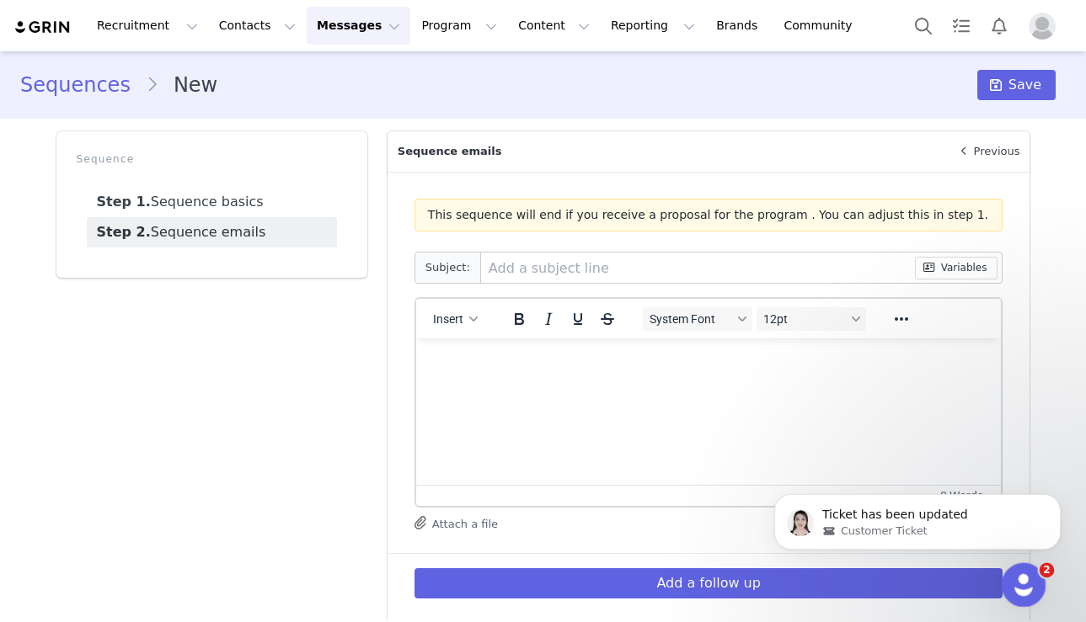
drag, startPoint x: 1010, startPoint y: 567, endPoint x: 2001, endPoint y: 1124, distance: 1137.1
click at [981, 564] on div "Open Intercom Messenger" at bounding box center [1021, 583] width 40 height 40
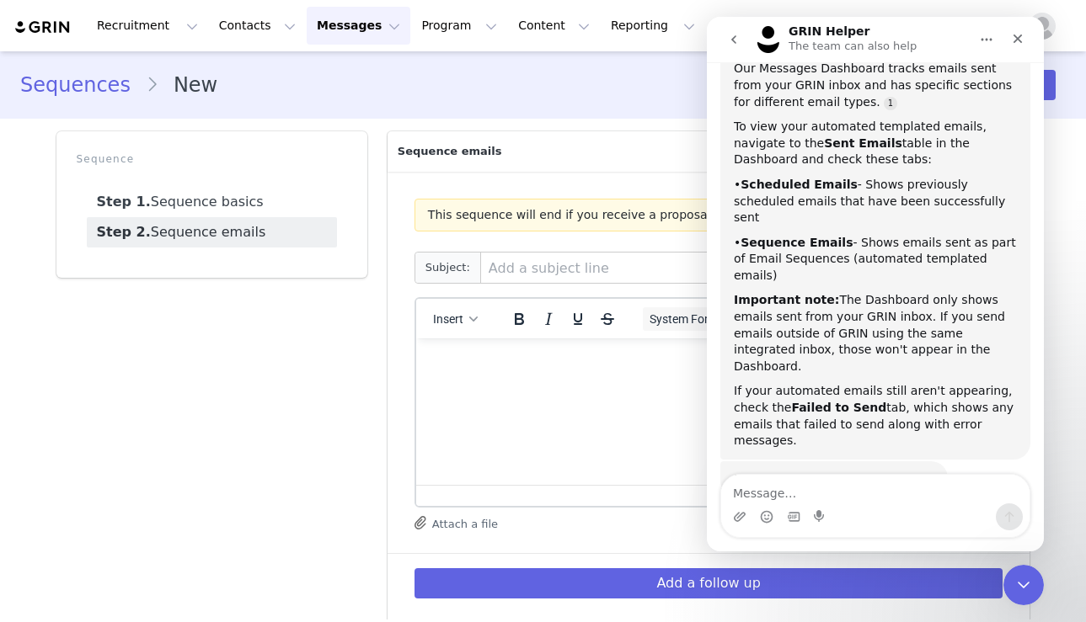
scroll to position [250, 0]
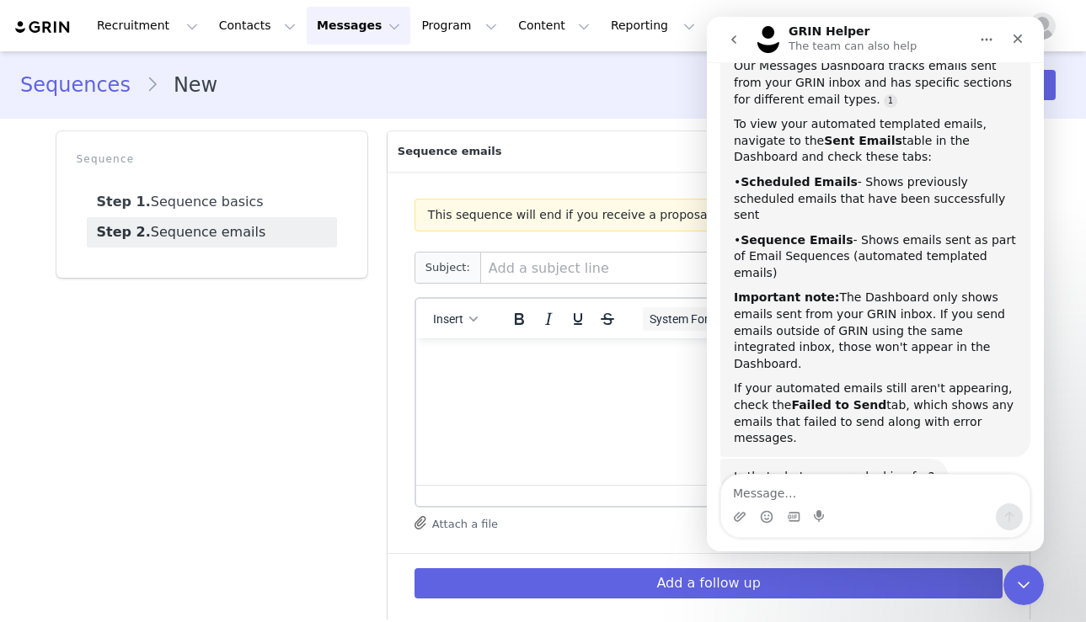
click at [864, 290] on div "Important note: The Dashboard only shows emails sent from your GRIN inbox. If y…" at bounding box center [875, 331] width 283 height 83
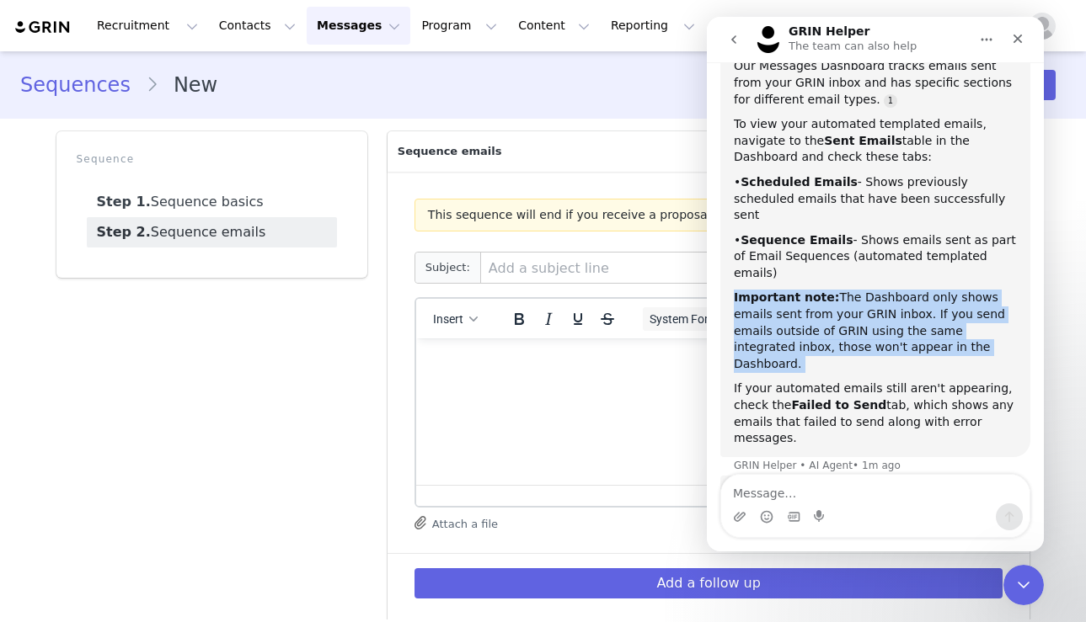
click at [864, 290] on div "Important note: The Dashboard only shows emails sent from your GRIN inbox. If y…" at bounding box center [875, 331] width 283 height 83
click at [851, 291] on div "Important note: The Dashboard only shows emails sent from your GRIN inbox. If y…" at bounding box center [875, 331] width 283 height 83
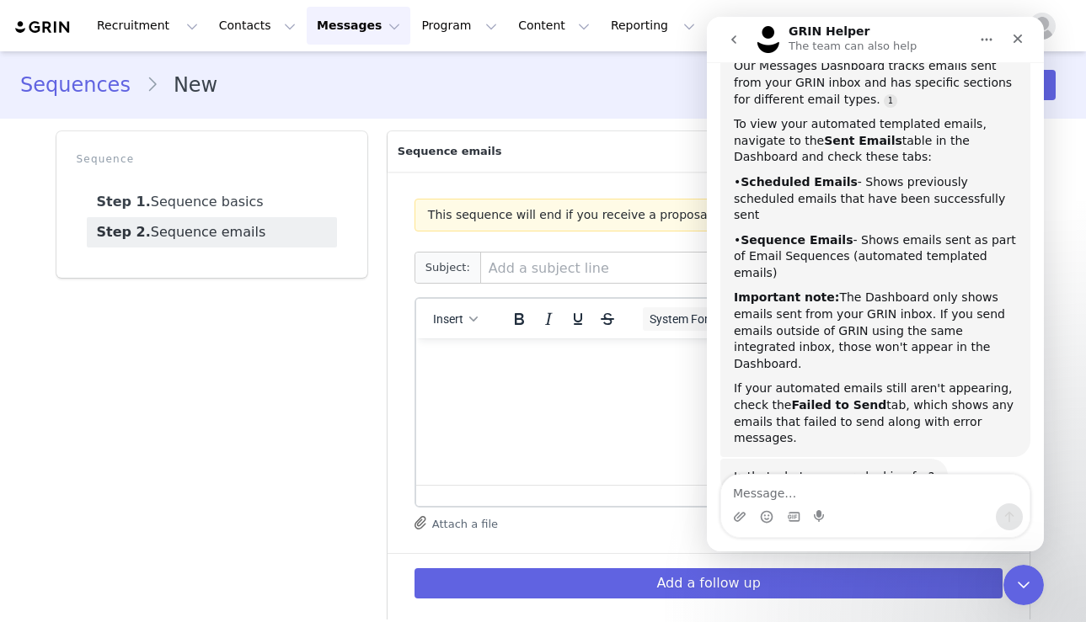
click at [828, 398] on b "Failed to Send" at bounding box center [838, 404] width 95 height 13
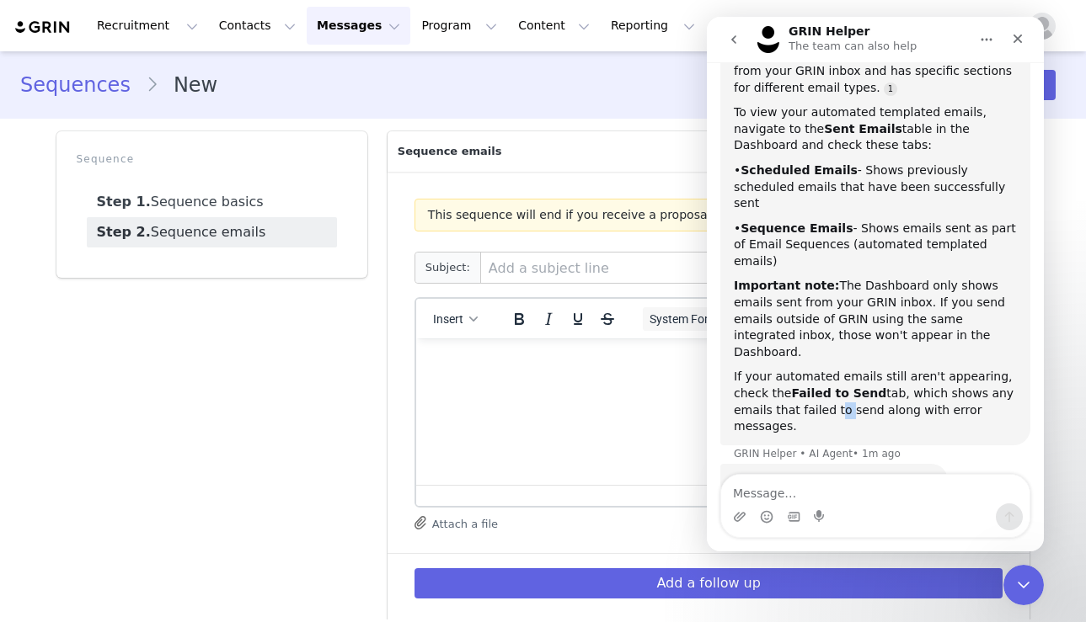
click at [828, 369] on div "If your automated emails still aren't appearing, check the Failed to Send tab, …" at bounding box center [875, 402] width 283 height 66
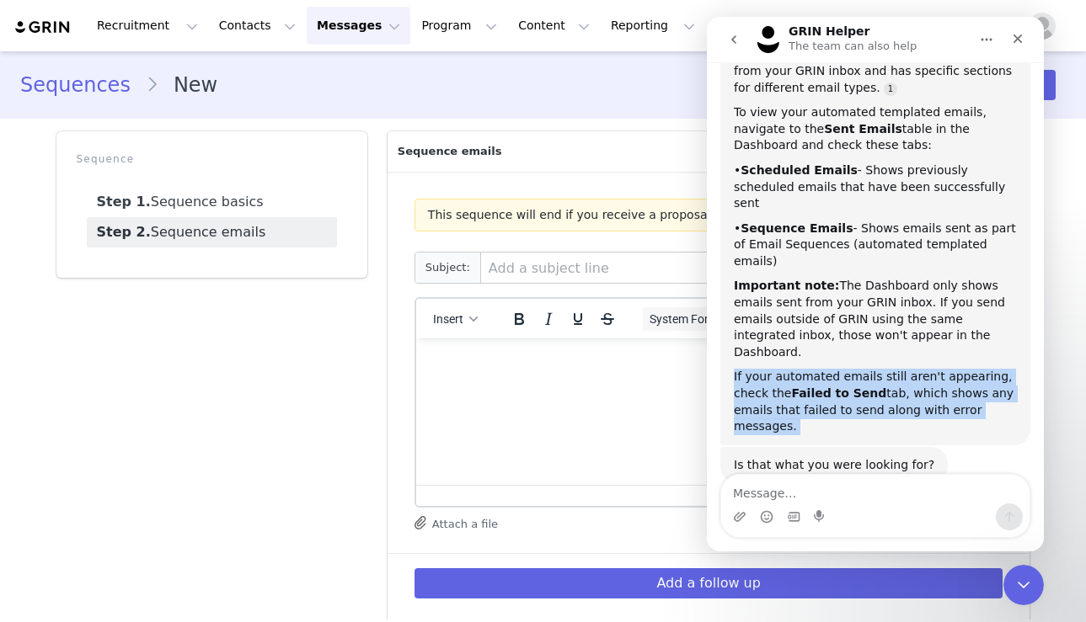
click at [828, 369] on div "If your automated emails still aren't appearing, check the Failed to Send tab, …" at bounding box center [875, 402] width 283 height 66
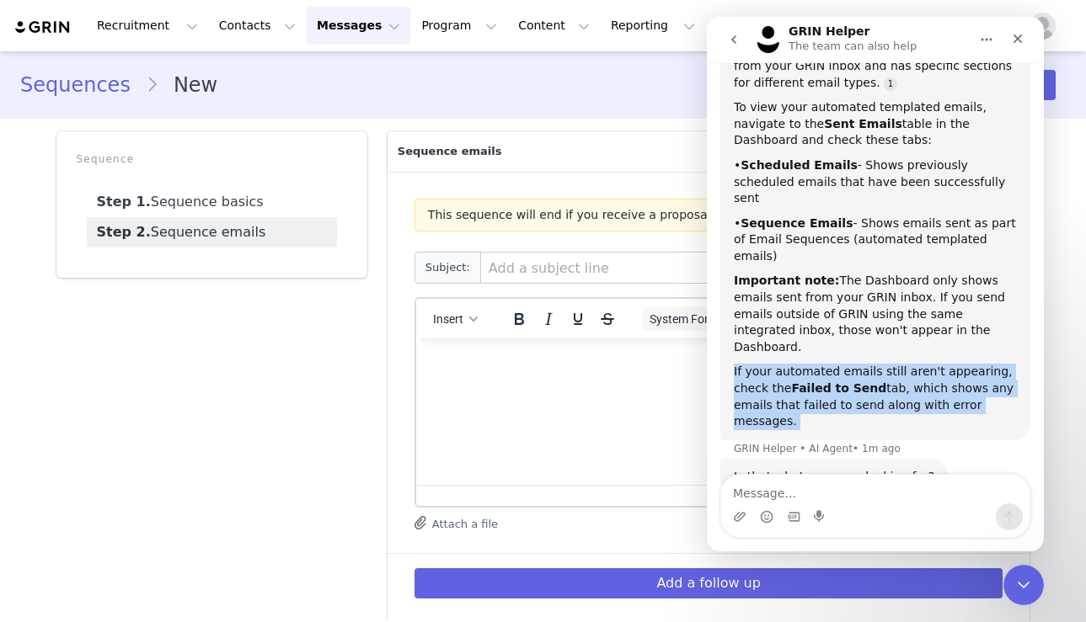
click at [854, 364] on div "If your automated emails still aren't appearing, check the Failed to Send tab, …" at bounding box center [875, 397] width 283 height 66
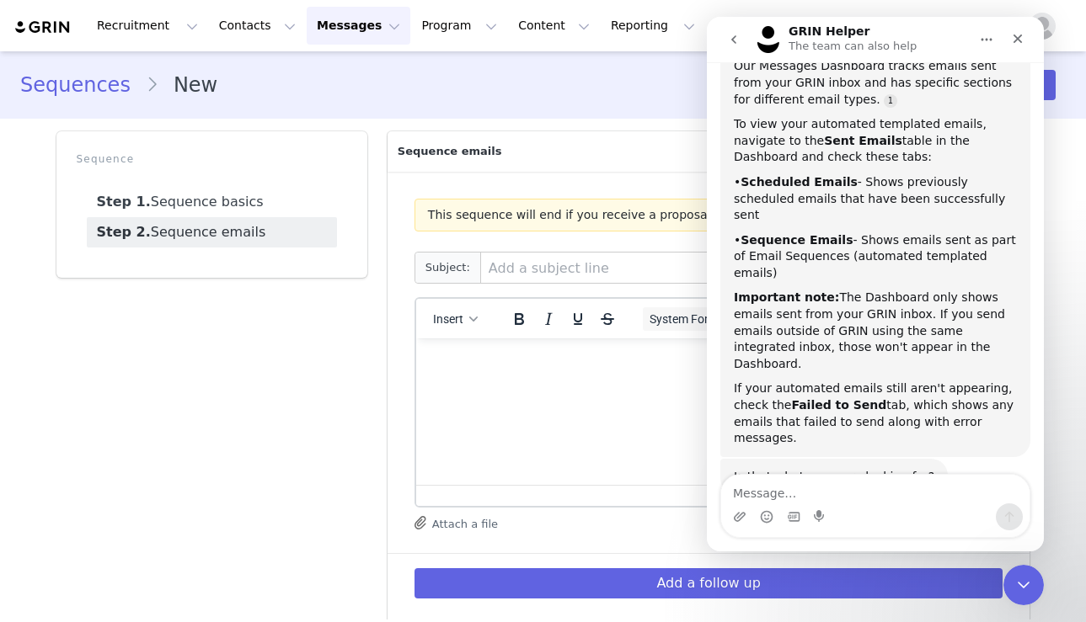
click at [345, 31] on button "Messages Messages" at bounding box center [359, 26] width 104 height 38
click at [339, 74] on p "Dashboard" at bounding box center [334, 75] width 64 height 18
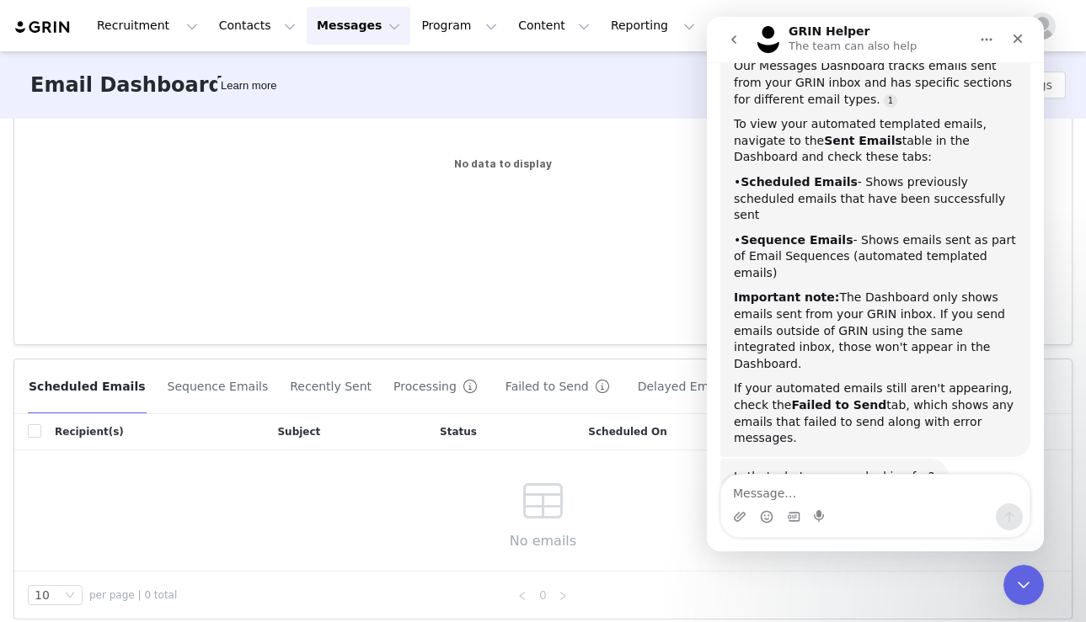
scroll to position [225, 0]
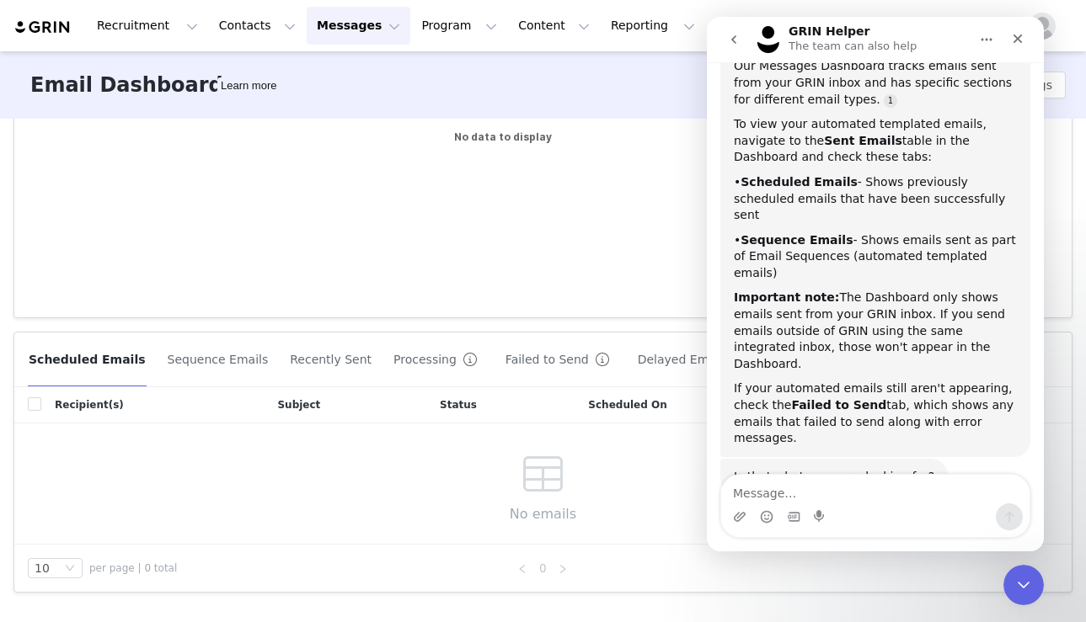
click at [215, 370] on button "Sequence Emails" at bounding box center [218, 359] width 103 height 27
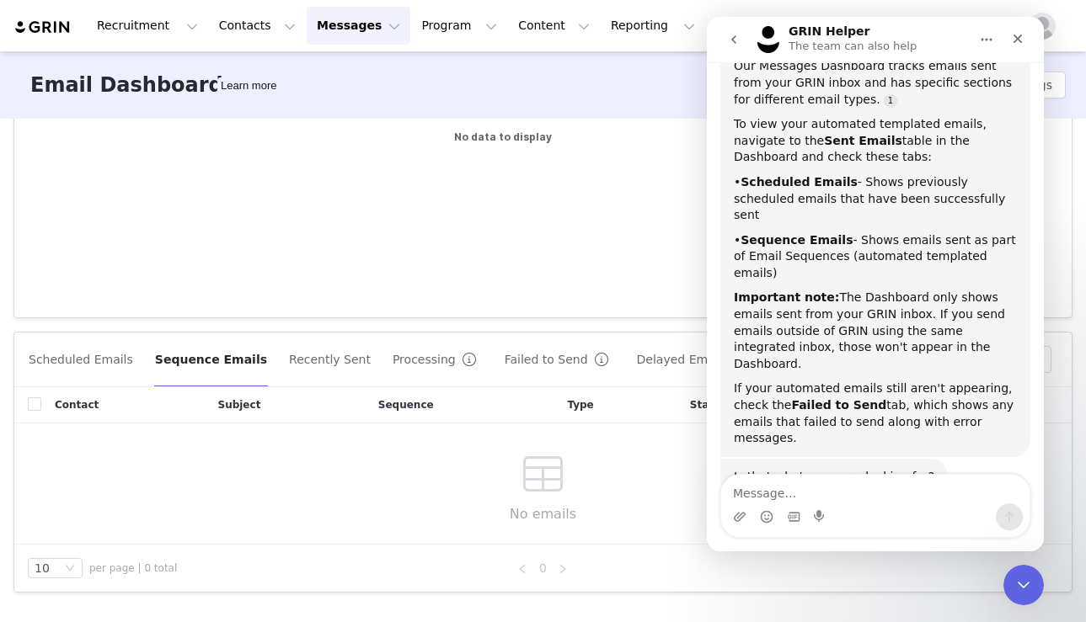
click at [516, 368] on button "Failed to Send" at bounding box center [560, 359] width 112 height 27
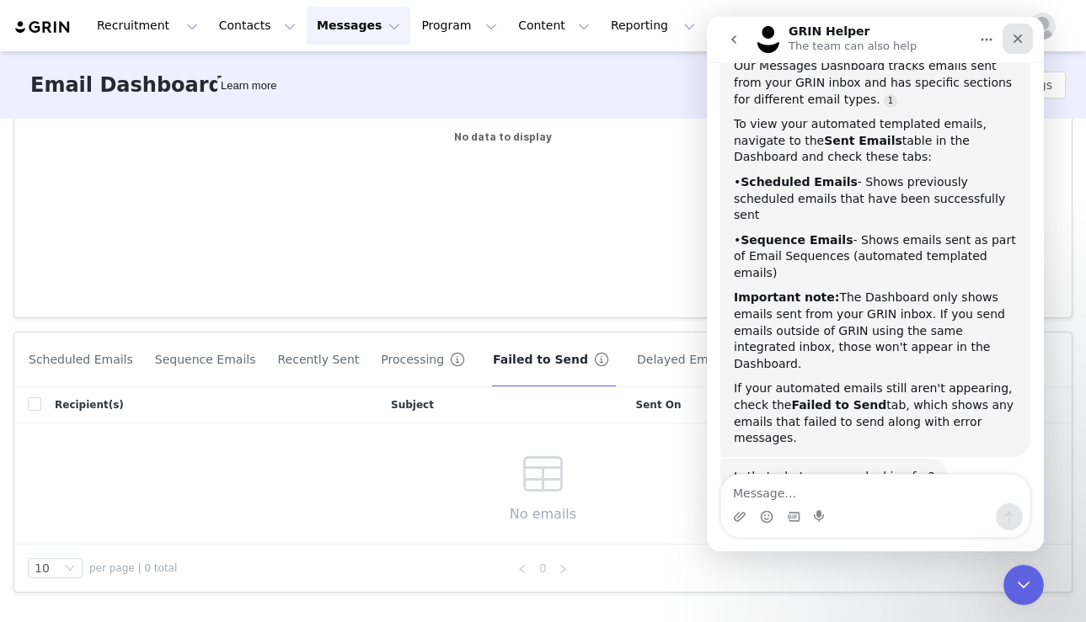
drag, startPoint x: 1016, startPoint y: 37, endPoint x: 1750, endPoint y: 44, distance: 734.5
click at [981, 37] on icon "Close" at bounding box center [1017, 39] width 9 height 9
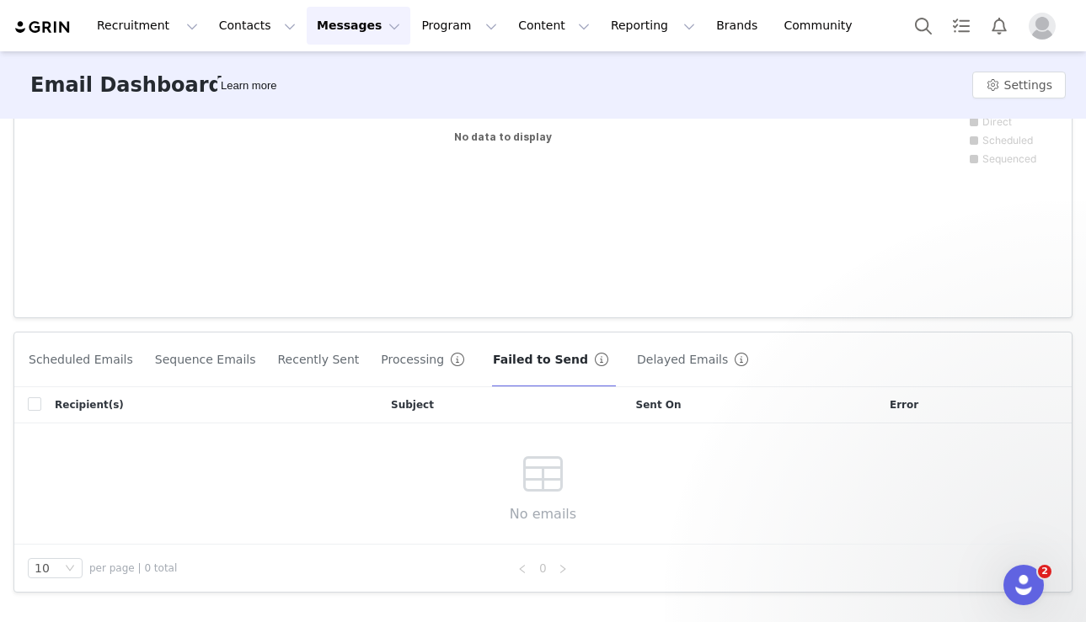
click at [981, 27] on img "Profile" at bounding box center [1041, 26] width 27 height 27
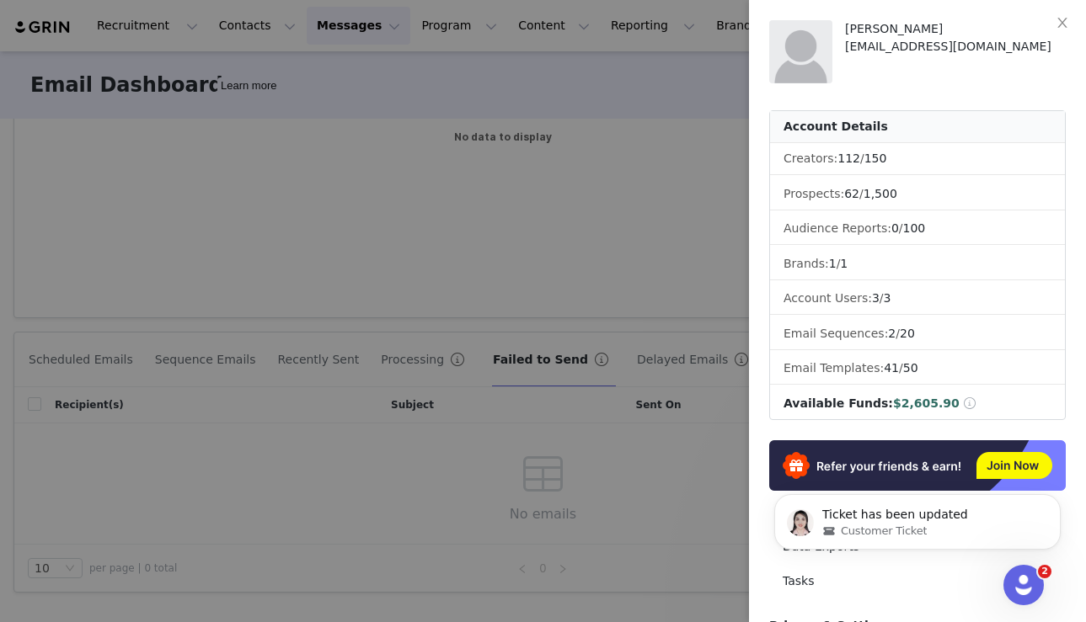
scroll to position [0, 0]
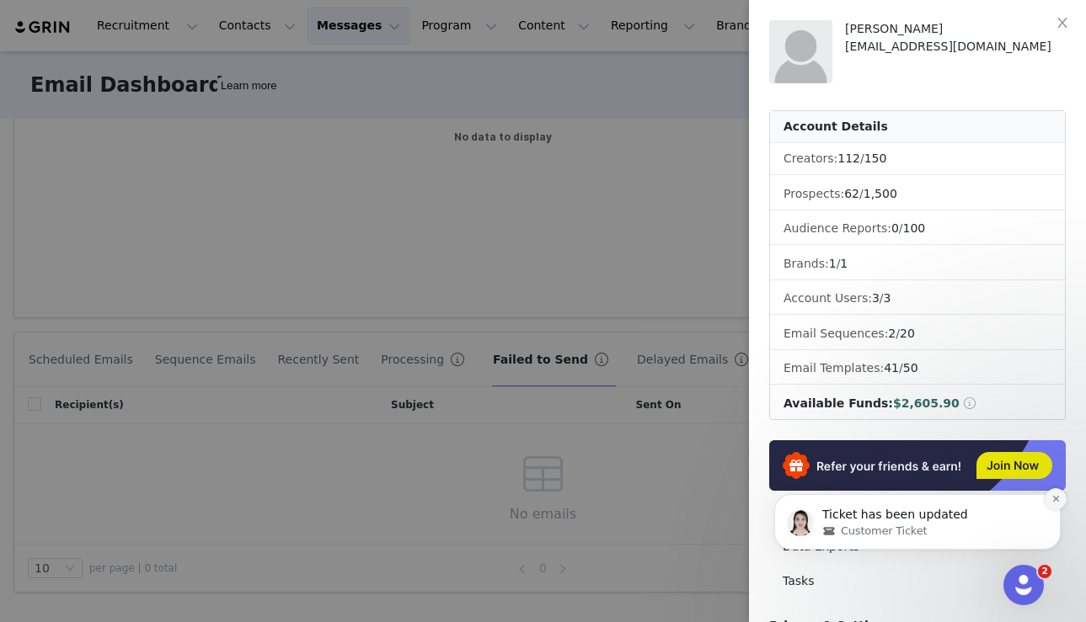
click at [981, 500] on icon "Dismiss notification" at bounding box center [1055, 499] width 6 height 6
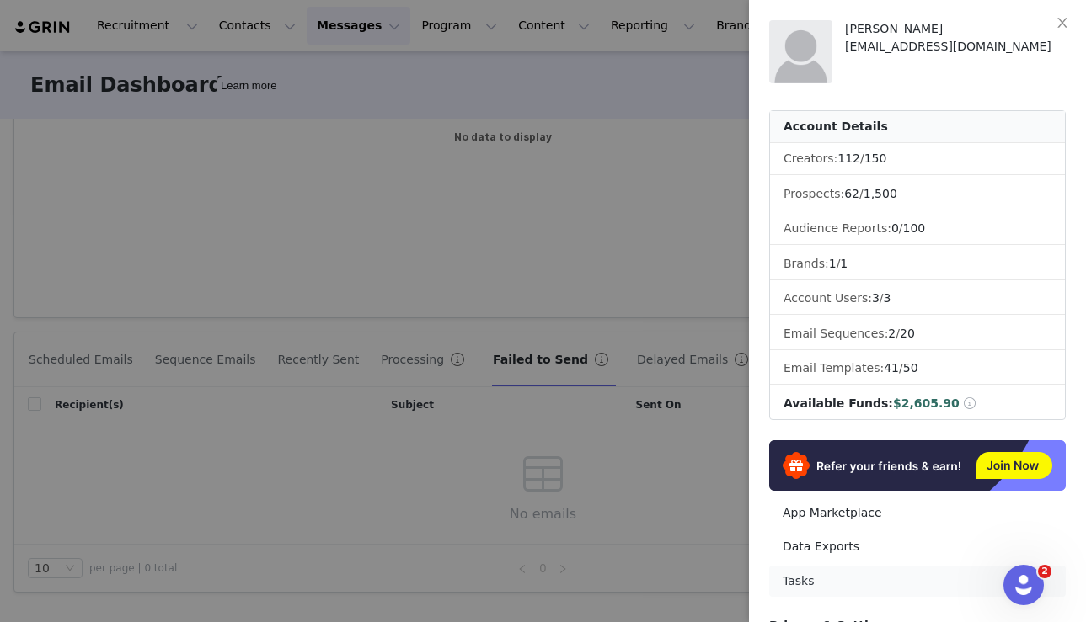
scroll to position [231, 0]
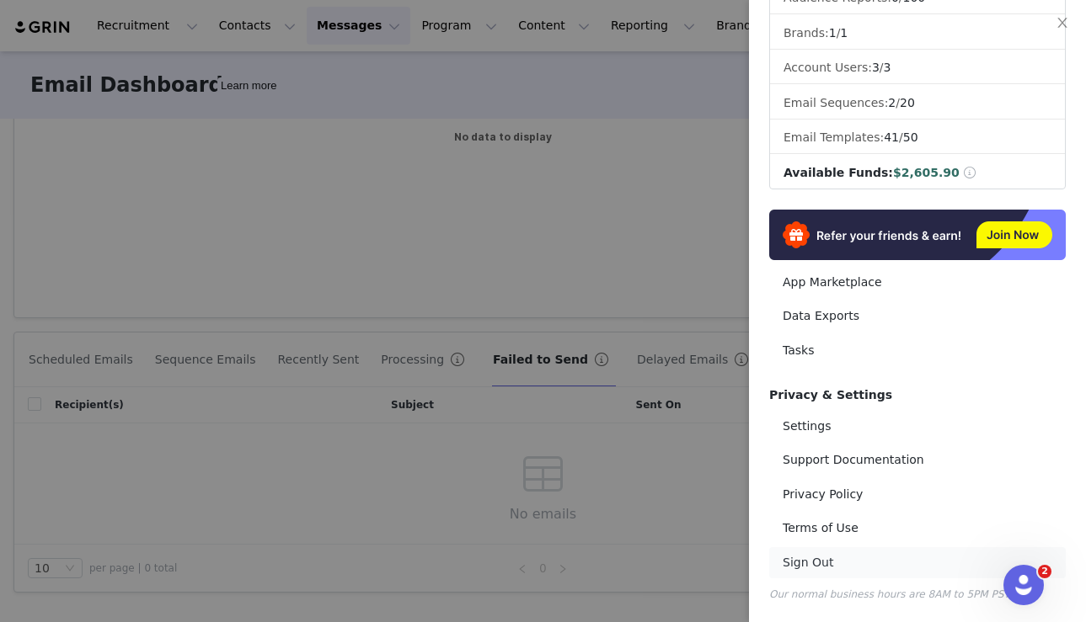
click at [833, 559] on link "Sign Out" at bounding box center [917, 563] width 296 height 31
